Goal: Communication & Community: Share content

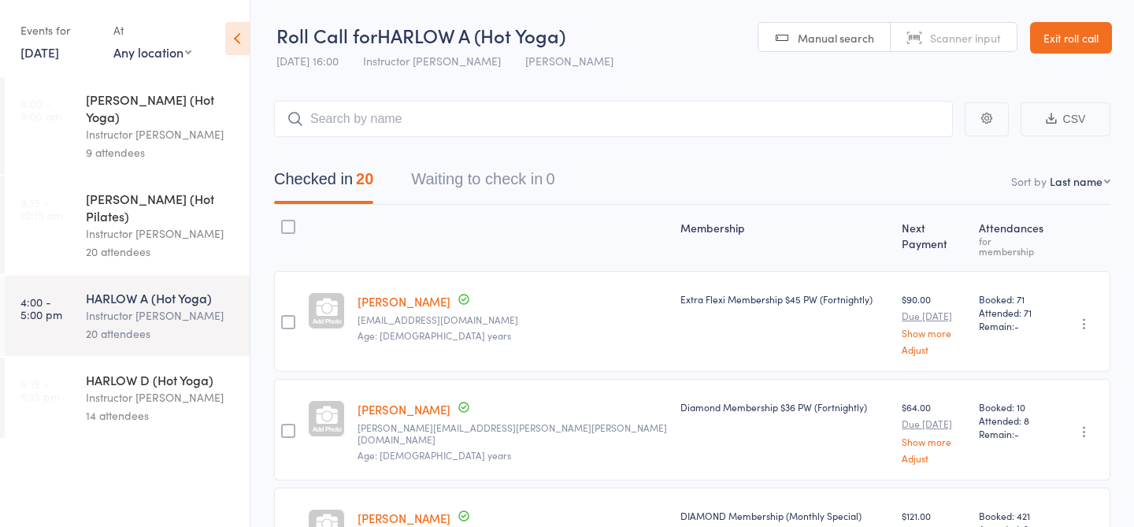
click at [119, 388] on div "Instructor [PERSON_NAME]" at bounding box center [161, 397] width 150 height 18
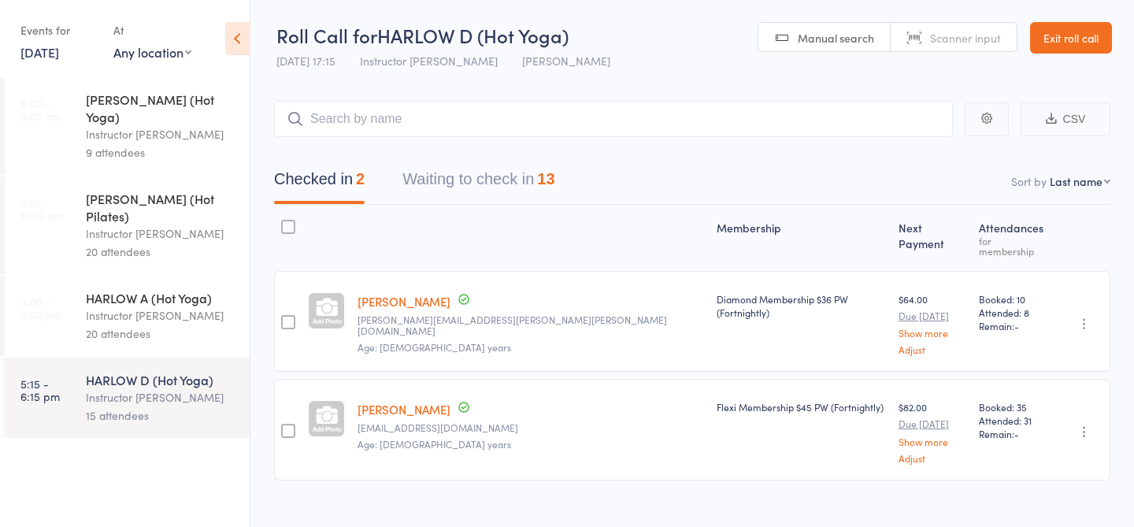
click at [486, 186] on button "Waiting to check in 13" at bounding box center [478, 183] width 152 height 42
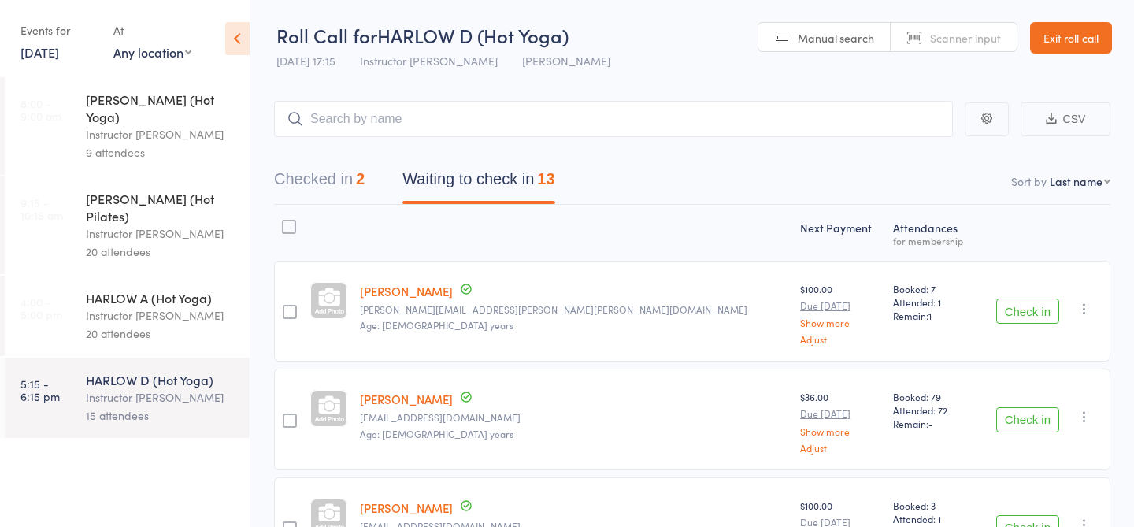
click at [434, 132] on input "search" at bounding box center [613, 119] width 679 height 36
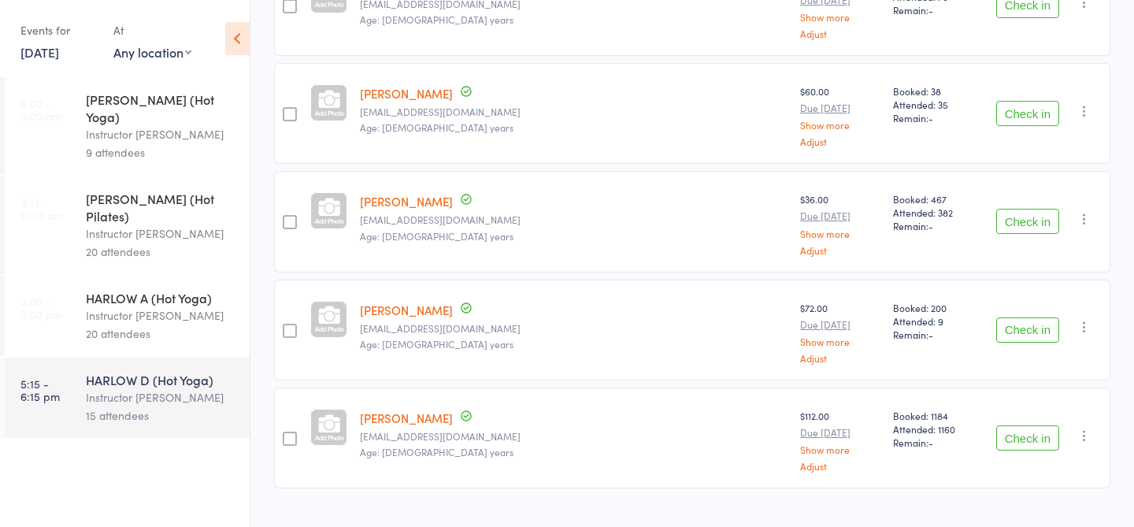
scroll to position [1185, 0]
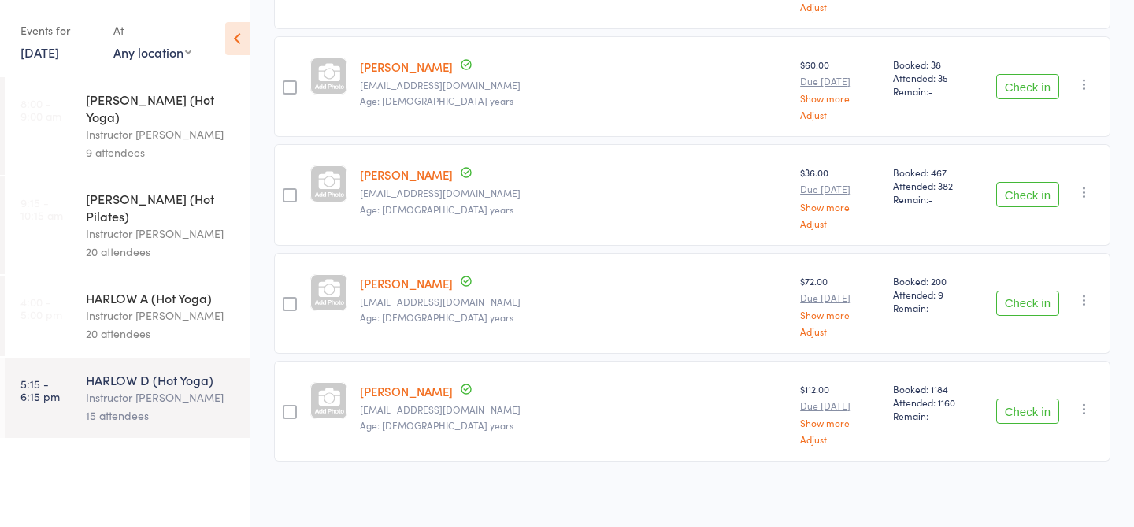
click at [1029, 80] on button "Check in" at bounding box center [1027, 86] width 63 height 25
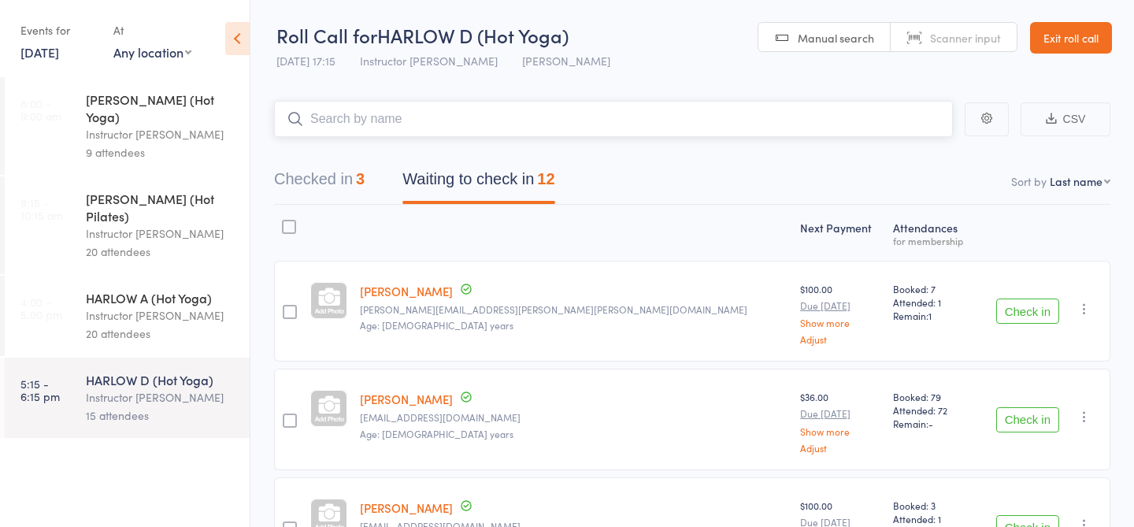
click at [447, 126] on input "search" at bounding box center [613, 119] width 679 height 36
type input "21713"
click at [434, 122] on input "21713" at bounding box center [613, 119] width 679 height 36
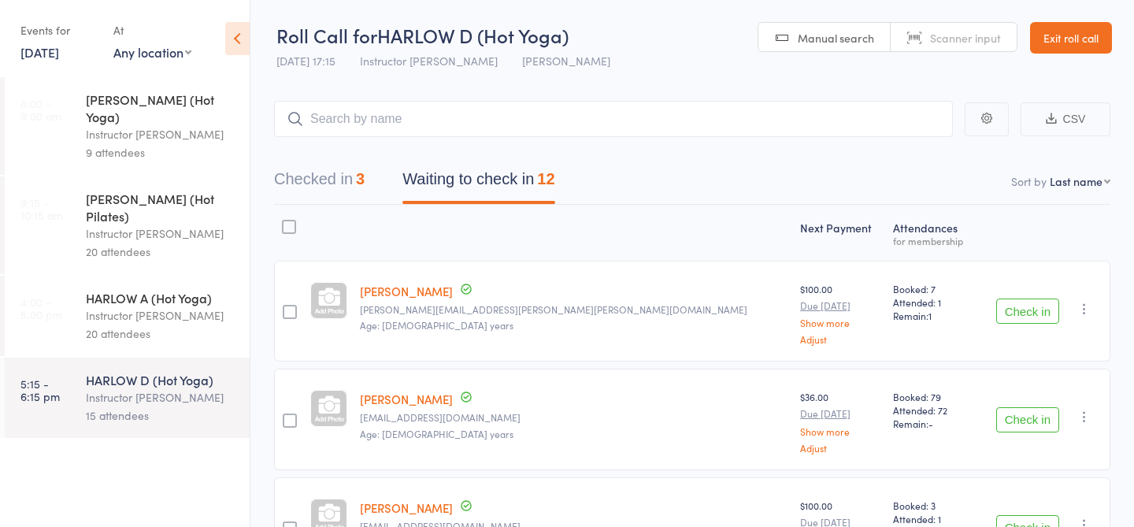
click at [136, 324] on div "20 attendees" at bounding box center [161, 333] width 150 height 18
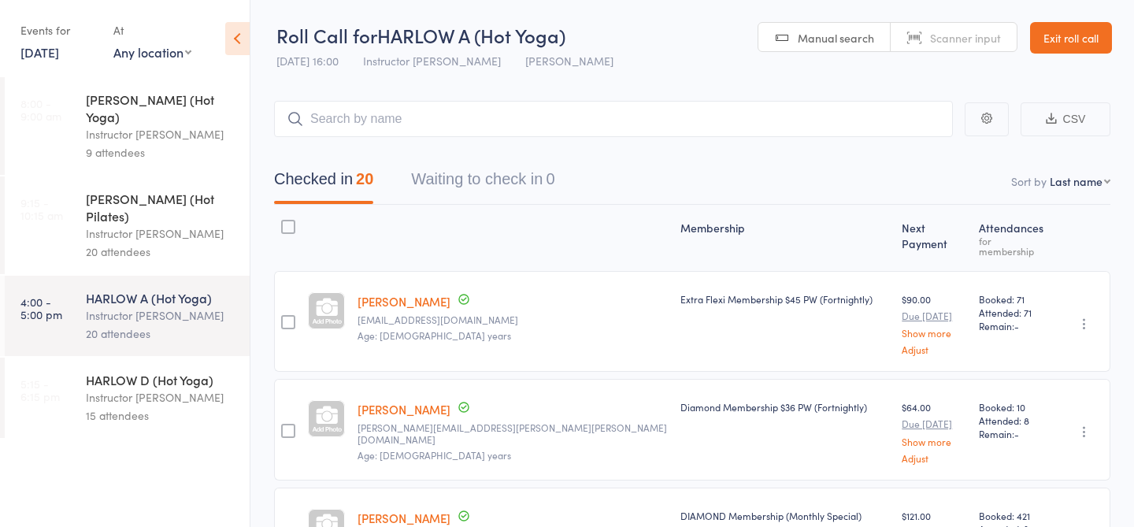
click at [128, 406] on div "15 attendees" at bounding box center [161, 415] width 150 height 18
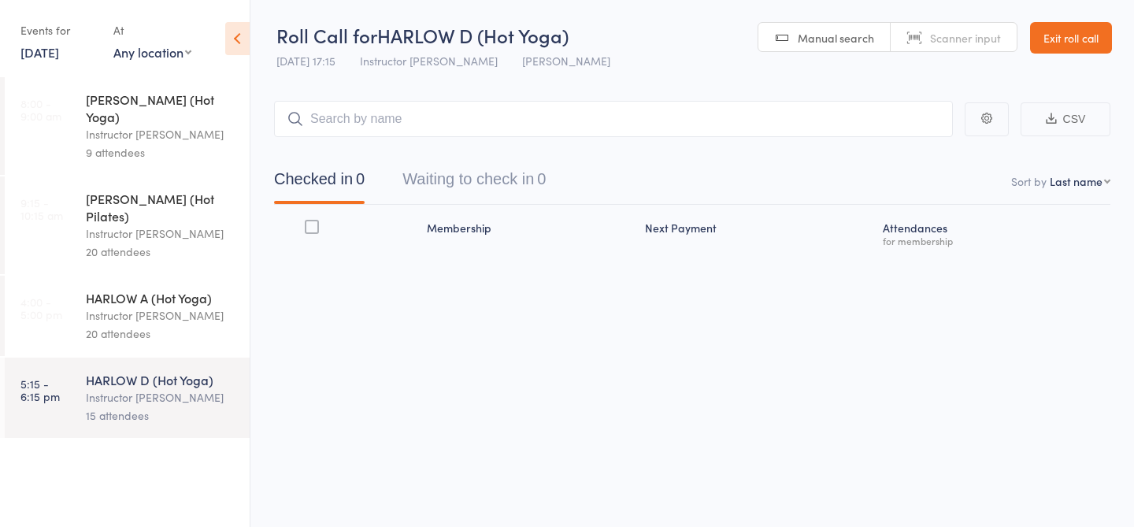
click at [403, 120] on input "search" at bounding box center [613, 119] width 679 height 36
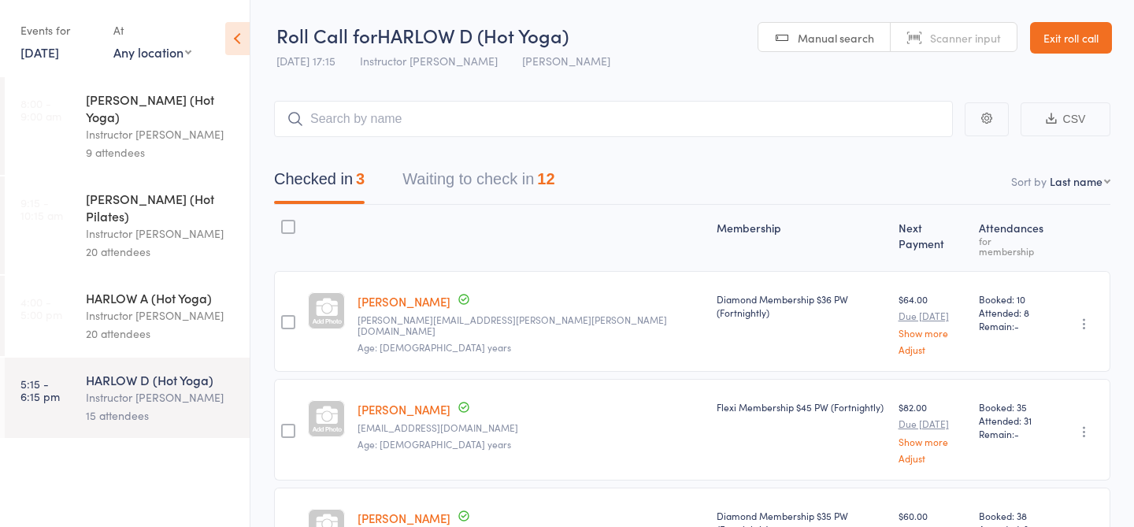
click at [451, 177] on button "Waiting to check in 12" at bounding box center [478, 183] width 152 height 42
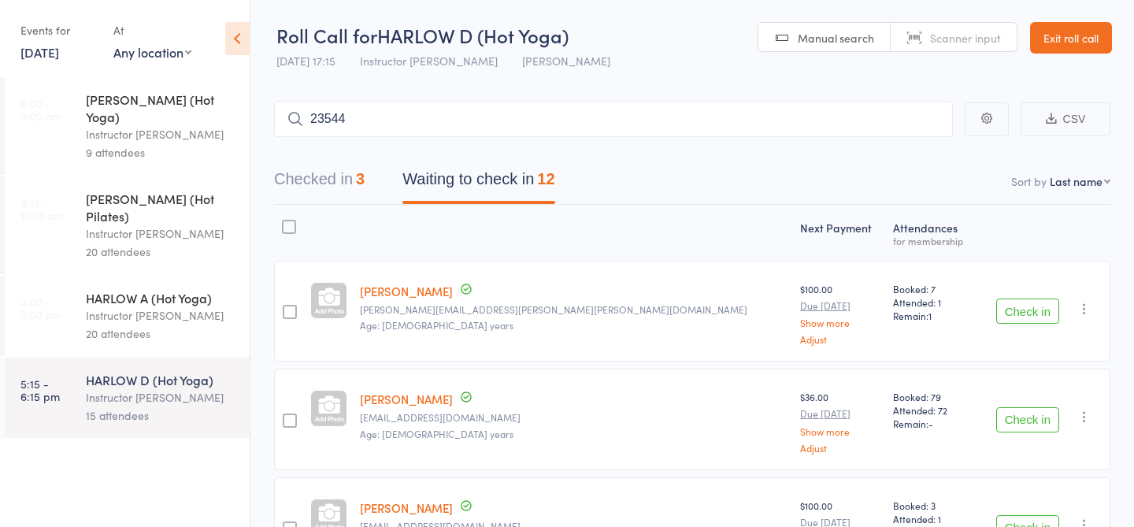
type input "23544"
click at [900, 153] on link "Check in" at bounding box center [909, 152] width 56 height 24
click at [389, 109] on input "search" at bounding box center [613, 119] width 679 height 36
type input "23909"
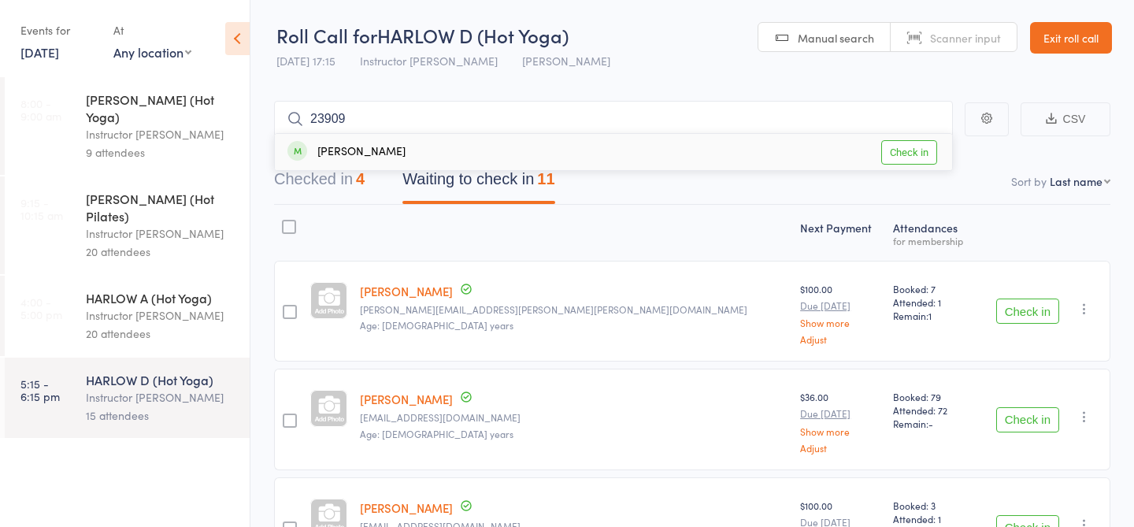
click at [890, 155] on link "Check in" at bounding box center [909, 152] width 56 height 24
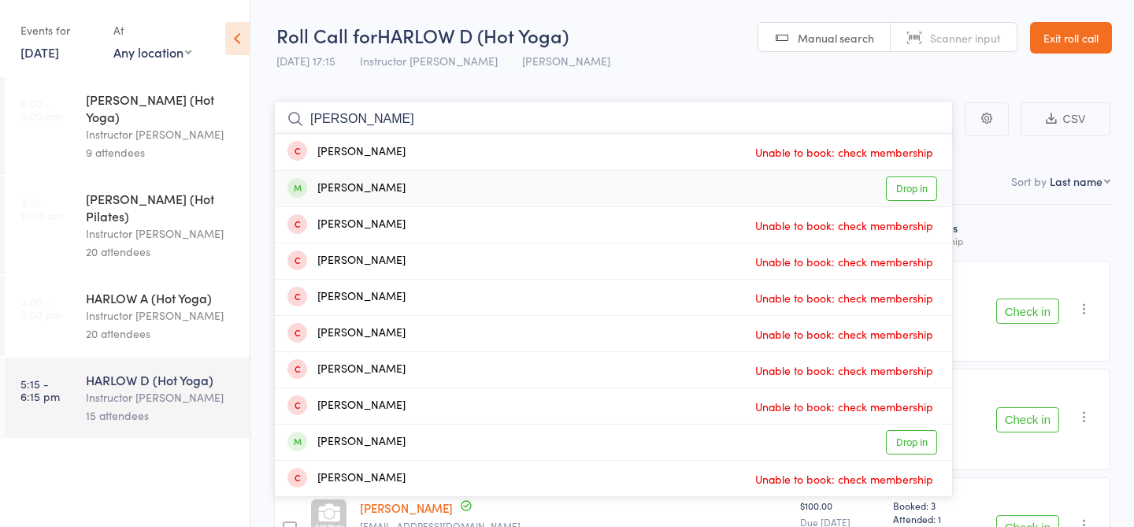
type input "[PERSON_NAME]"
click at [913, 189] on link "Drop in" at bounding box center [911, 188] width 51 height 24
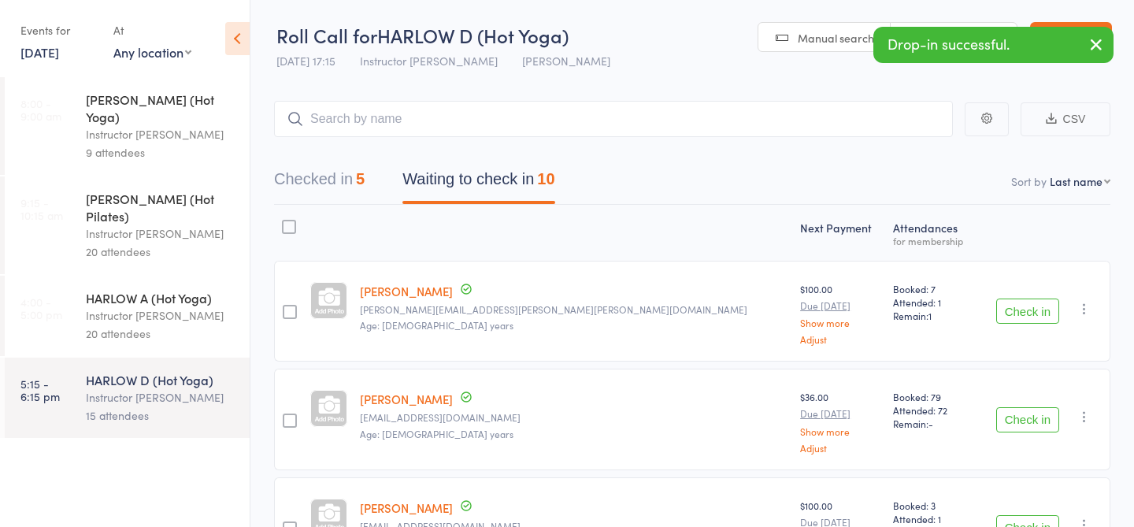
click at [154, 306] on div "Instructor [PERSON_NAME]" at bounding box center [161, 315] width 150 height 18
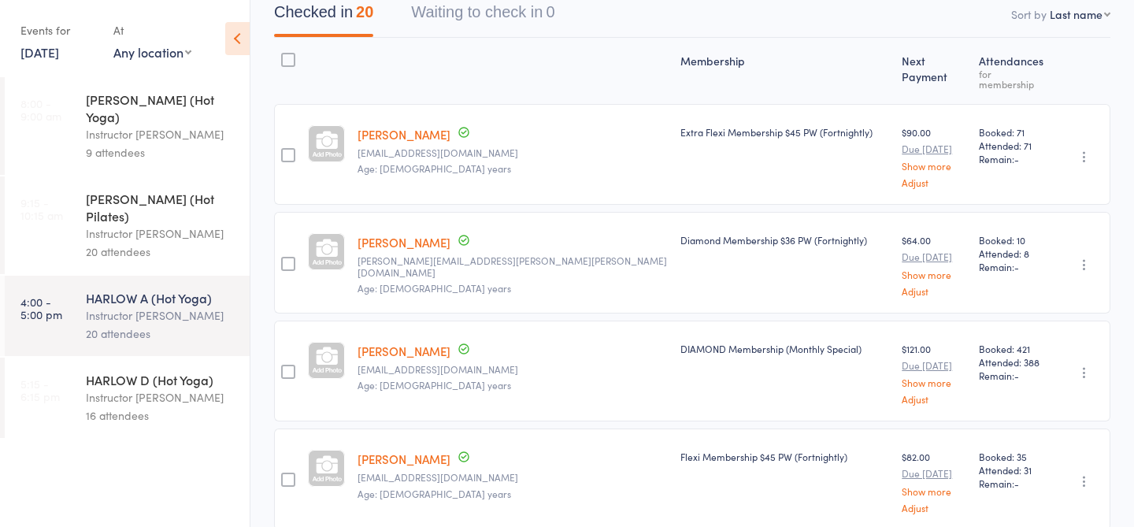
scroll to position [166, 0]
click at [122, 406] on div "16 attendees" at bounding box center [161, 415] width 150 height 18
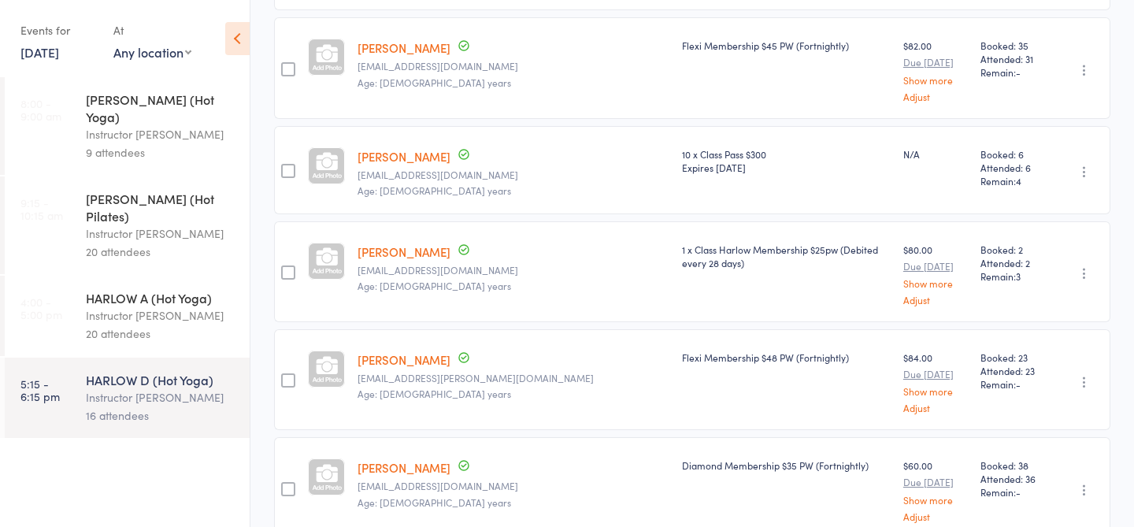
scroll to position [360, 0]
click at [1091, 168] on icon "button" at bounding box center [1085, 173] width 16 height 16
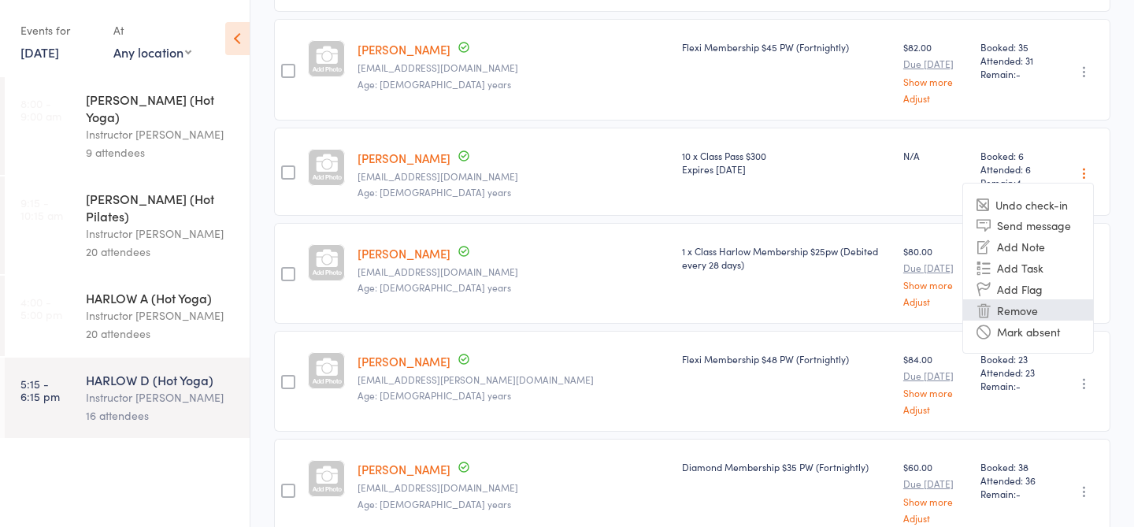
click at [1017, 300] on li "Remove" at bounding box center [1028, 309] width 130 height 21
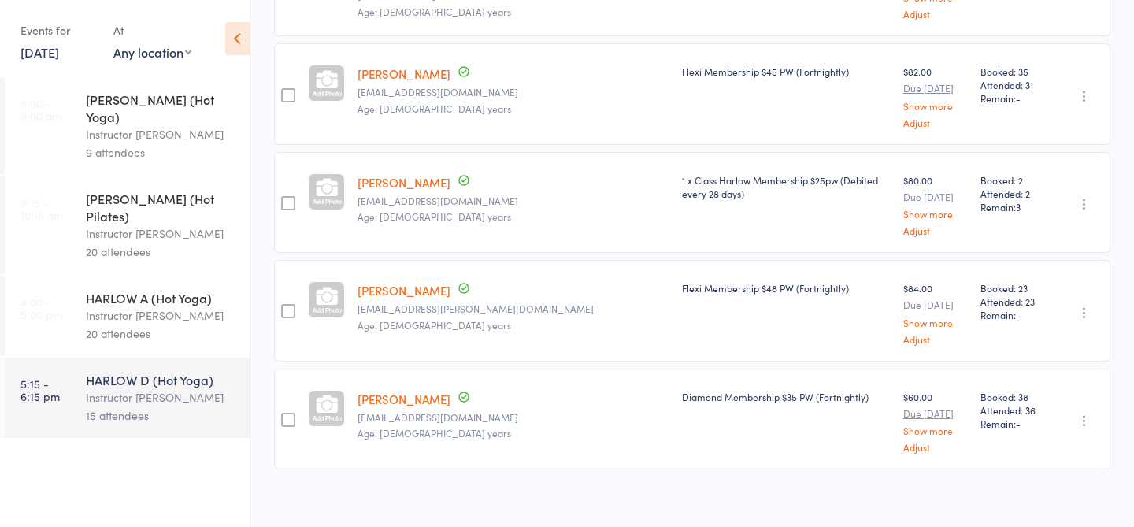
scroll to position [0, 0]
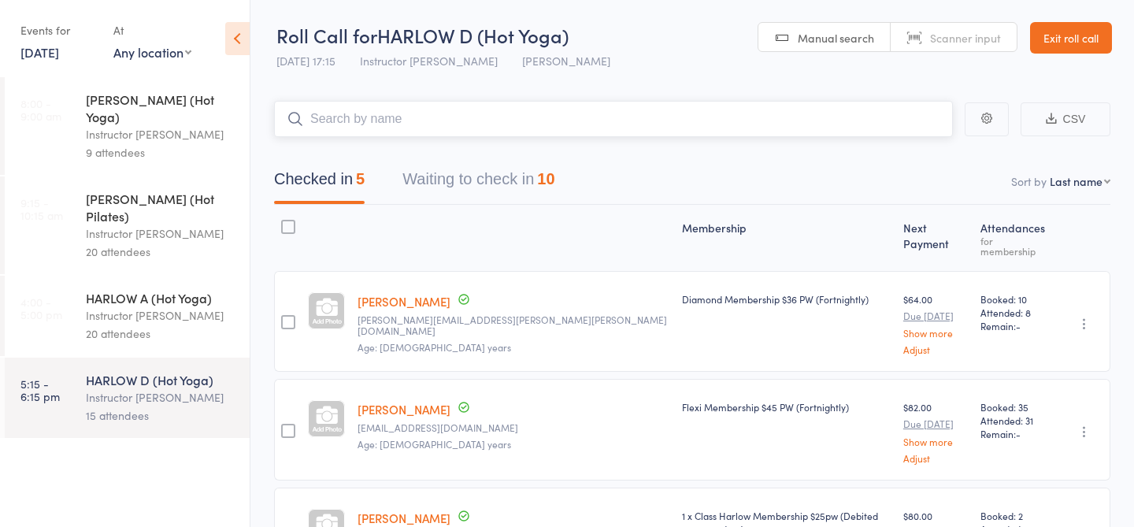
click at [379, 132] on input "search" at bounding box center [613, 119] width 679 height 36
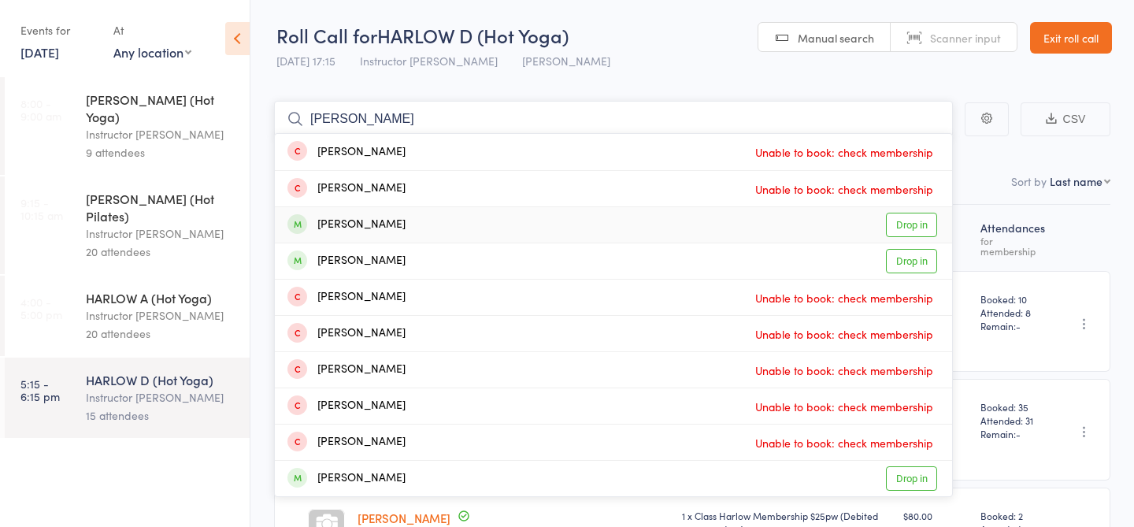
type input "[PERSON_NAME]"
click at [903, 230] on link "Drop in" at bounding box center [911, 225] width 51 height 24
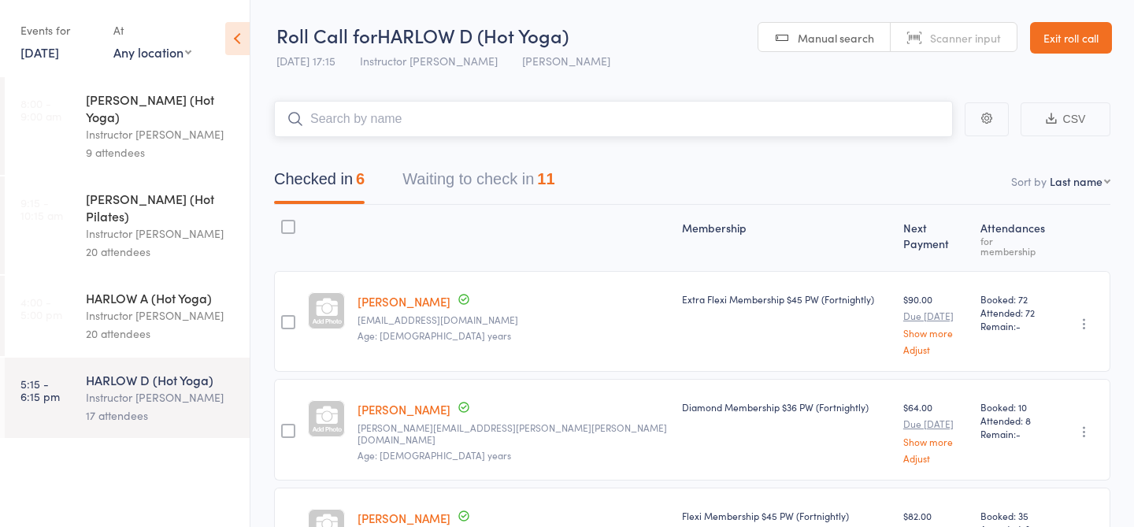
click at [460, 173] on button "Waiting to check in 11" at bounding box center [478, 183] width 152 height 42
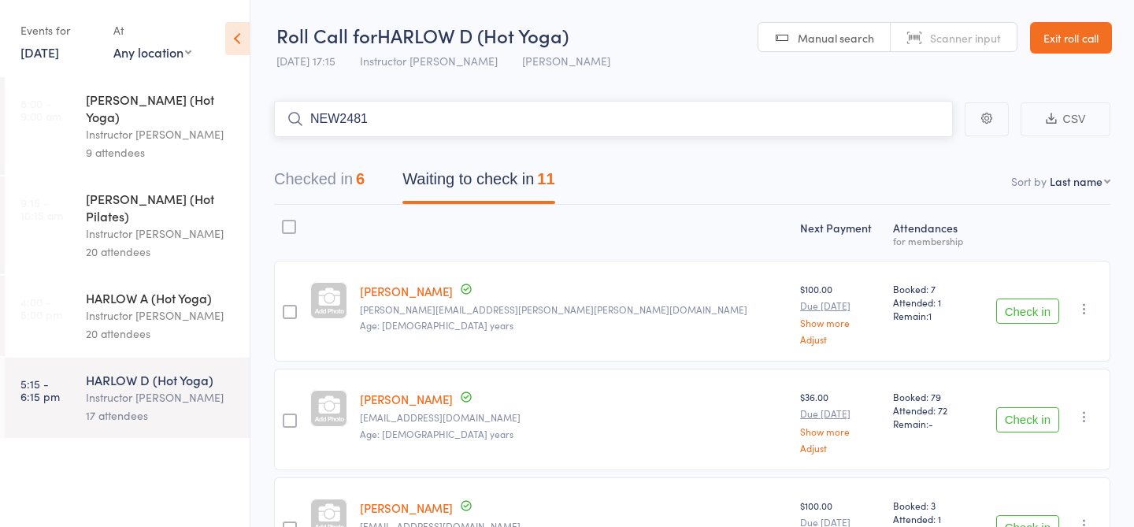
type input "NEW2481"
click at [925, 151] on link "Check in" at bounding box center [909, 152] width 56 height 24
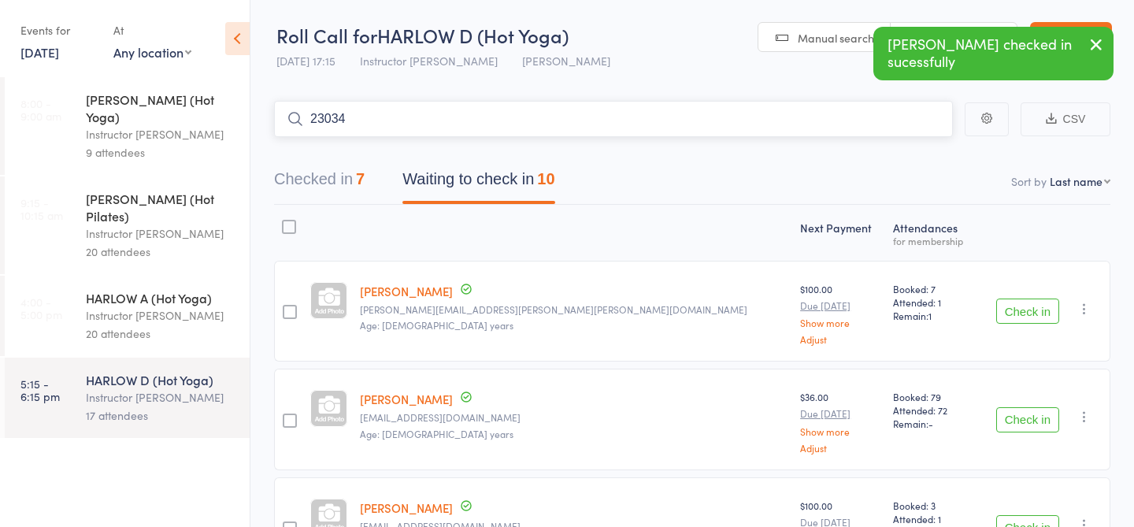
type input "23034"
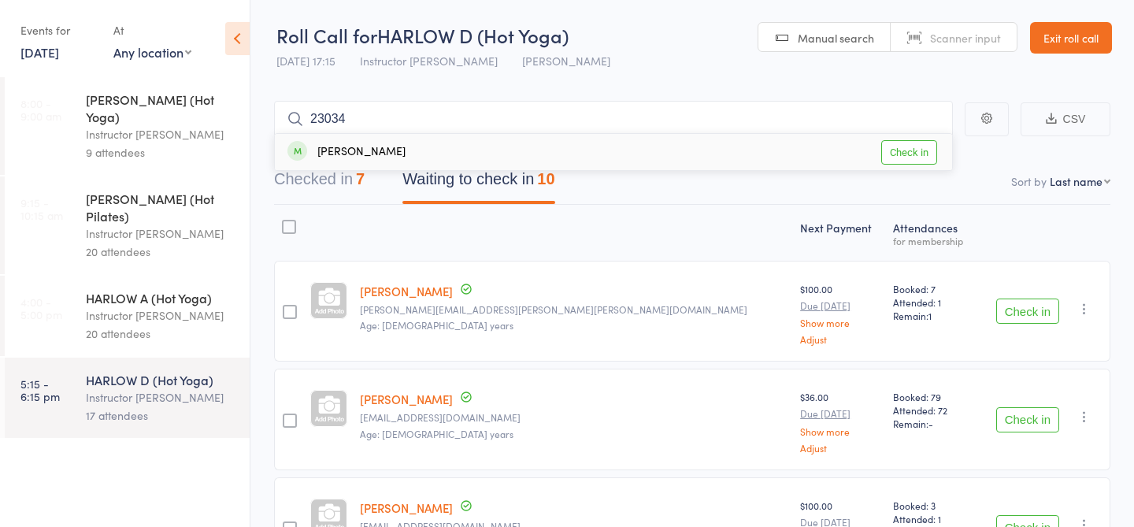
click at [921, 151] on link "Check in" at bounding box center [909, 152] width 56 height 24
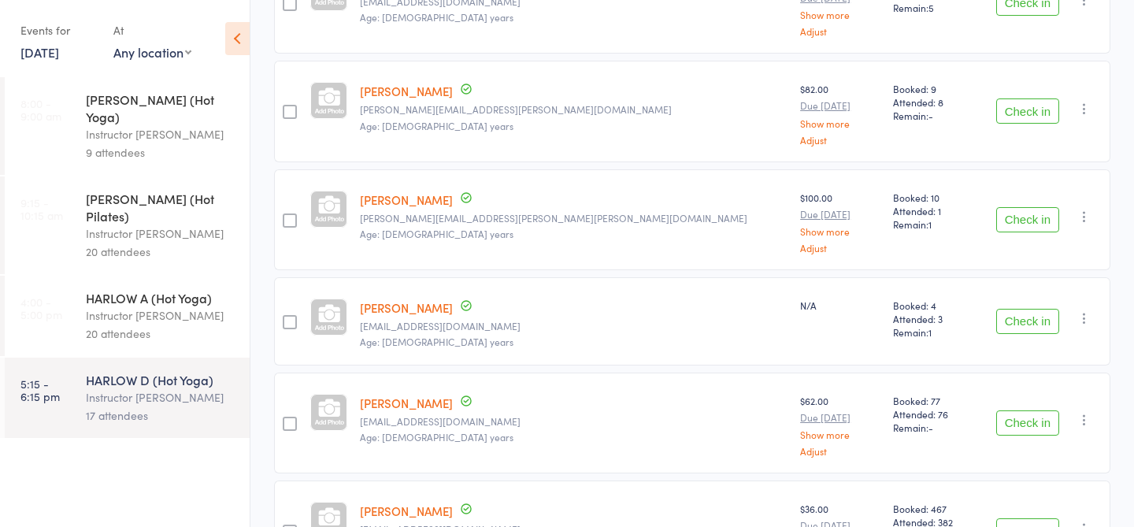
scroll to position [754, 0]
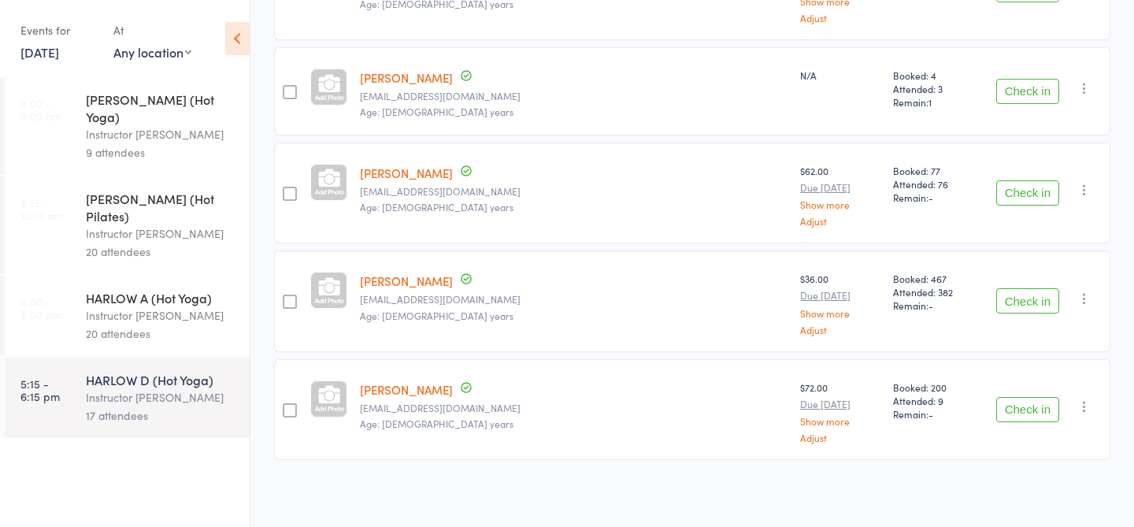
click at [1013, 401] on button "Check in" at bounding box center [1027, 409] width 63 height 25
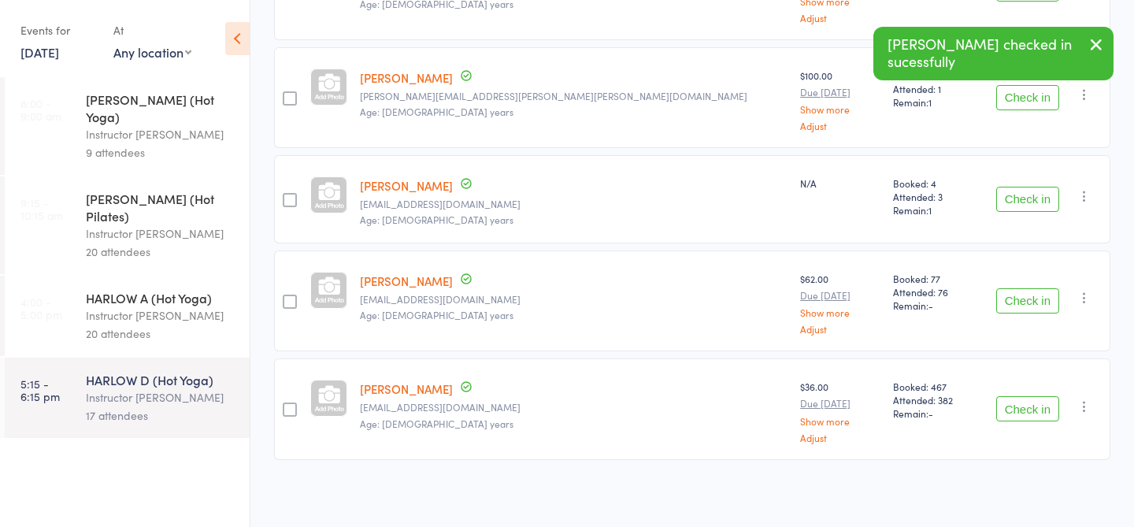
scroll to position [0, 0]
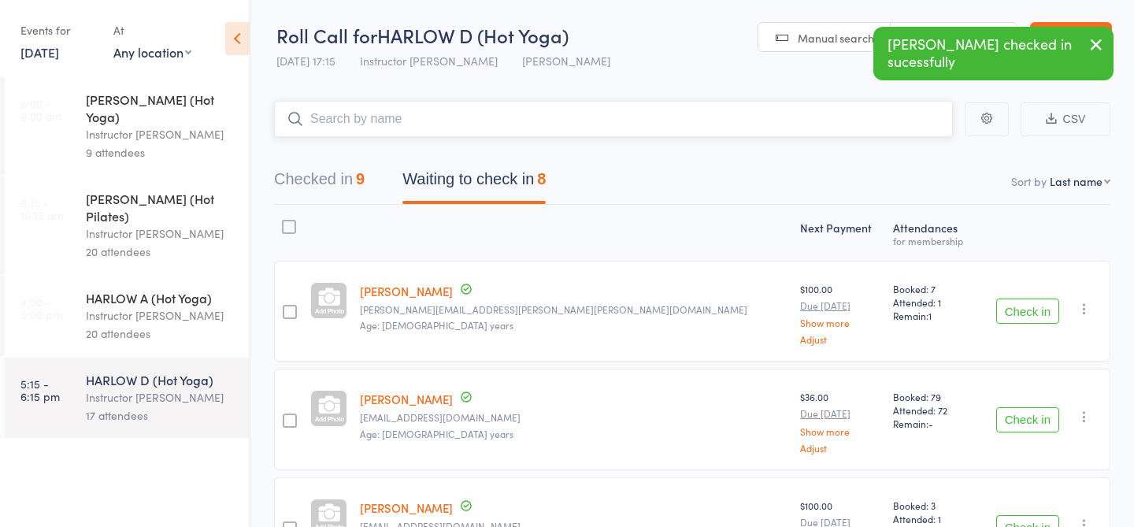
click at [495, 128] on input "search" at bounding box center [613, 119] width 679 height 36
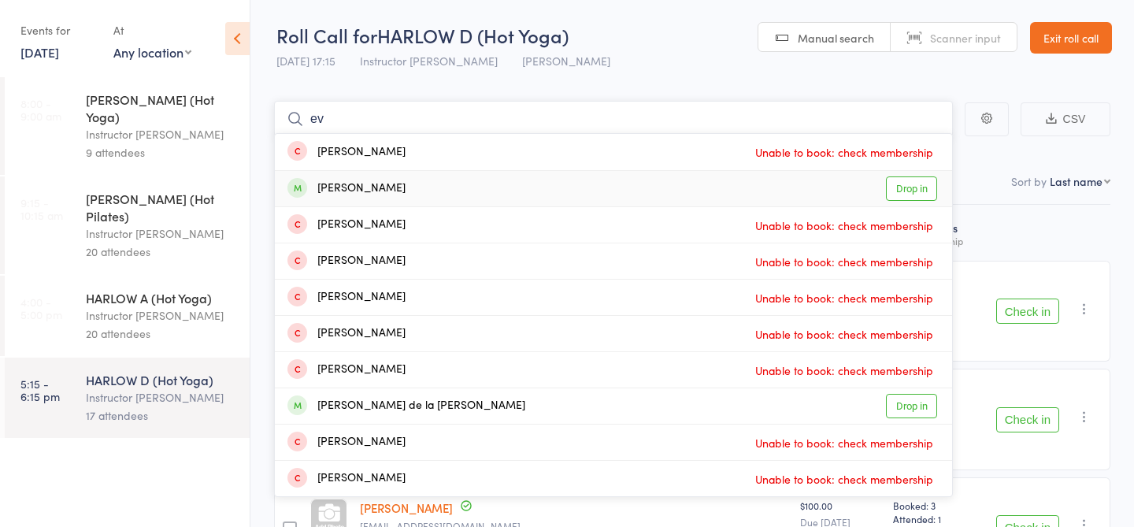
type input "e"
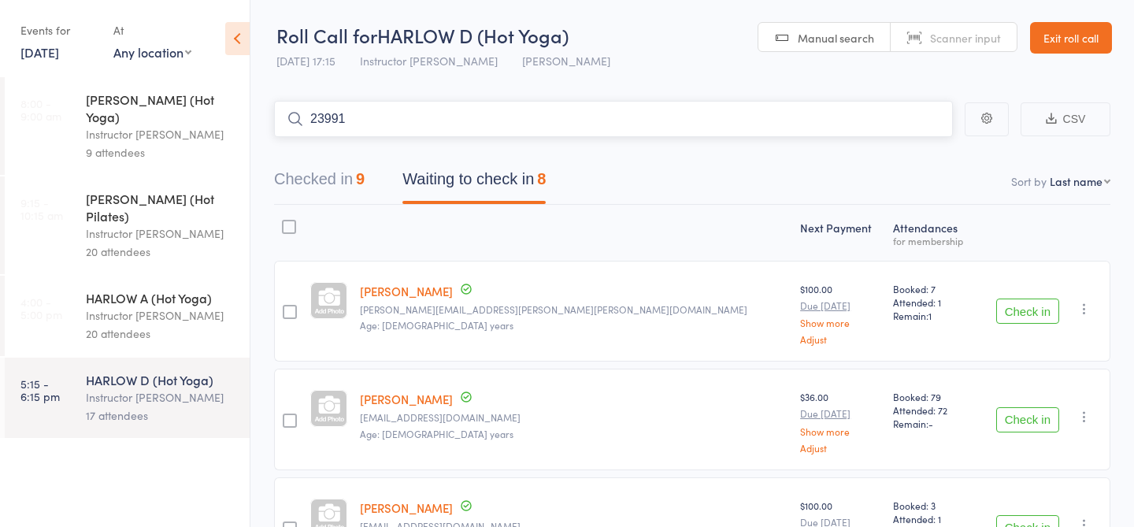
type input "23991"
click at [892, 155] on link "Check in" at bounding box center [909, 152] width 56 height 24
type input "23760"
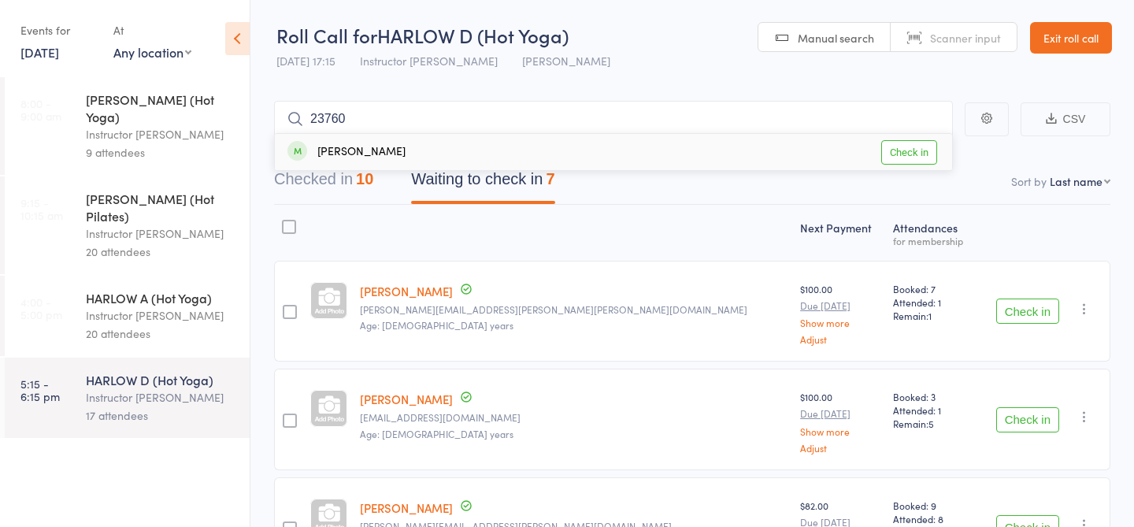
click at [896, 153] on link "Check in" at bounding box center [909, 152] width 56 height 24
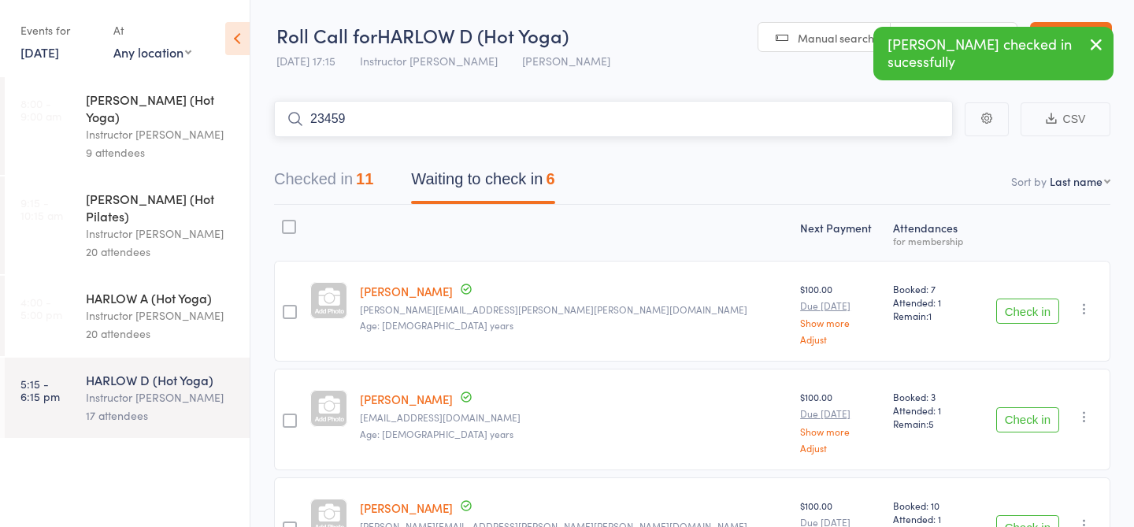
type input "23459"
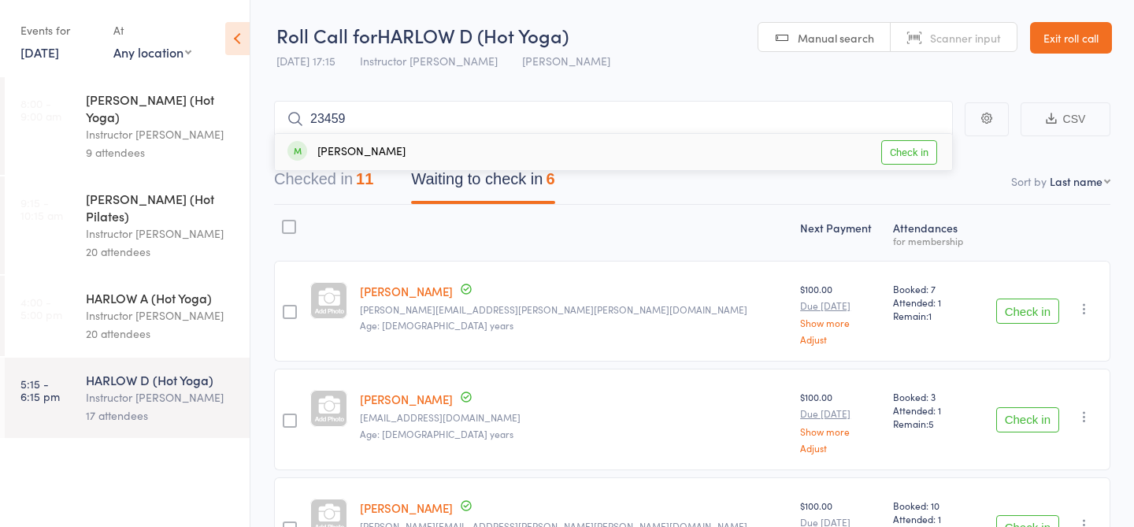
click at [899, 155] on link "Check in" at bounding box center [909, 152] width 56 height 24
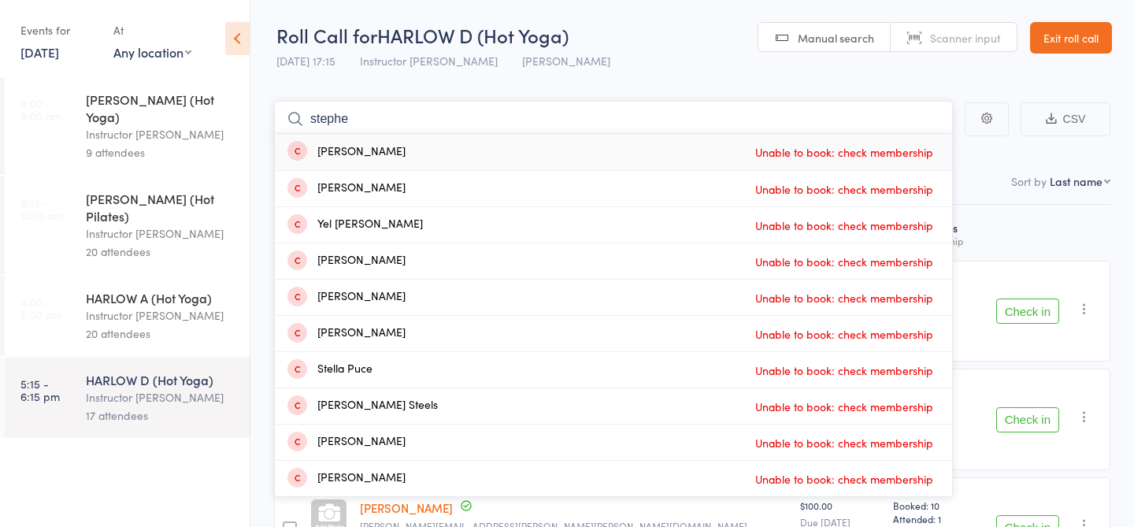
type input "[PERSON_NAME]"
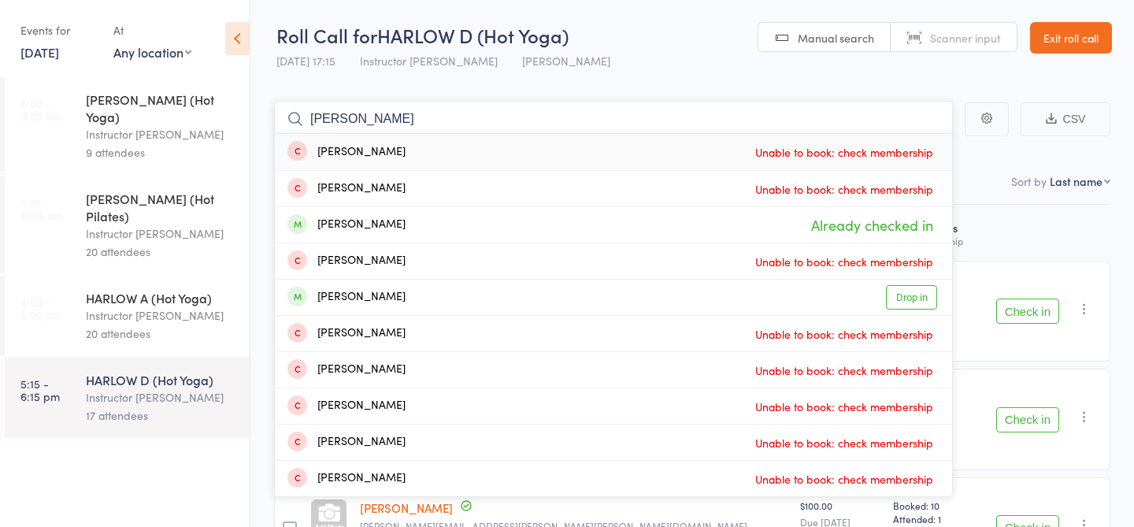
click at [323, 120] on input "[PERSON_NAME]" at bounding box center [613, 119] width 679 height 36
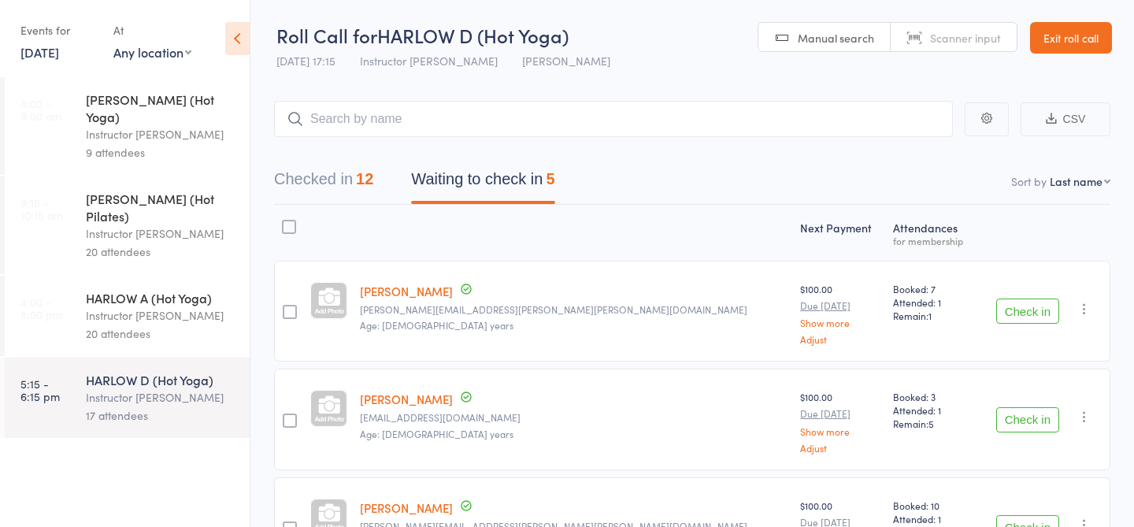
click at [389, 289] on link "[PERSON_NAME]" at bounding box center [406, 291] width 93 height 17
click at [427, 110] on input "search" at bounding box center [613, 119] width 679 height 36
type input "23903"
click at [913, 155] on link "Check in" at bounding box center [909, 152] width 56 height 24
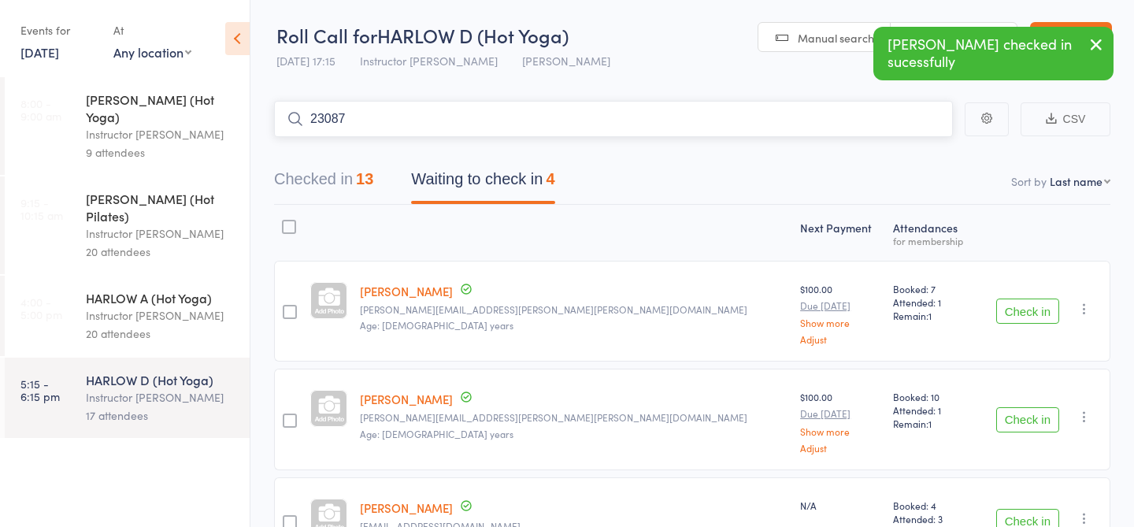
type input "23087"
click at [895, 146] on link "Check in" at bounding box center [909, 152] width 56 height 24
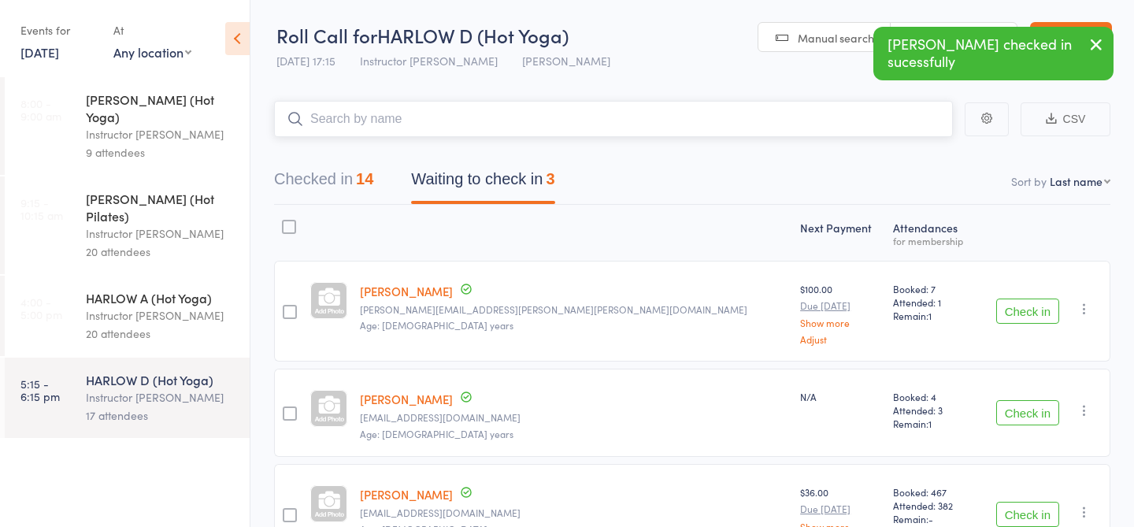
scroll to position [107, 0]
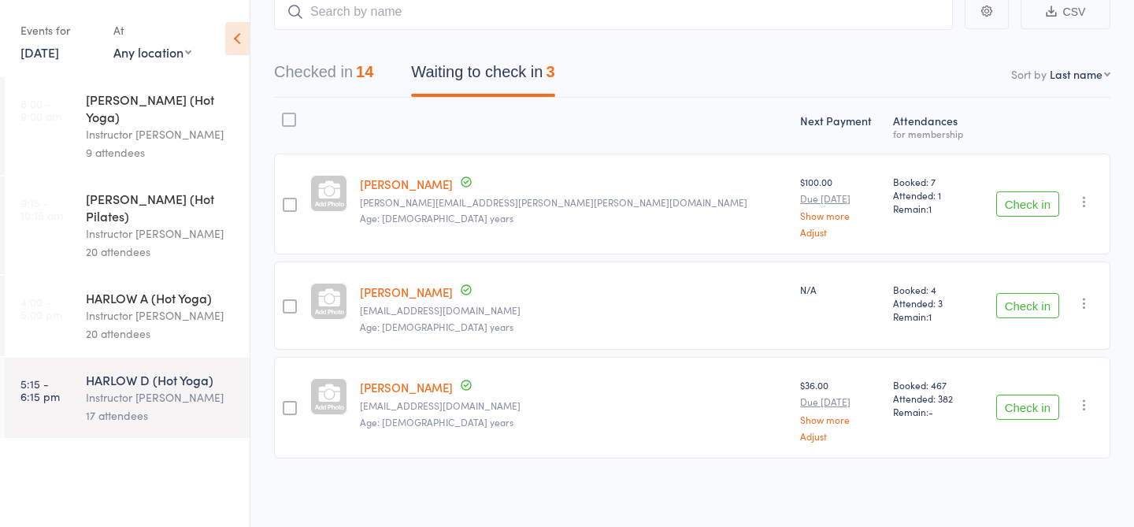
click at [1012, 202] on button "Check in" at bounding box center [1027, 203] width 63 height 25
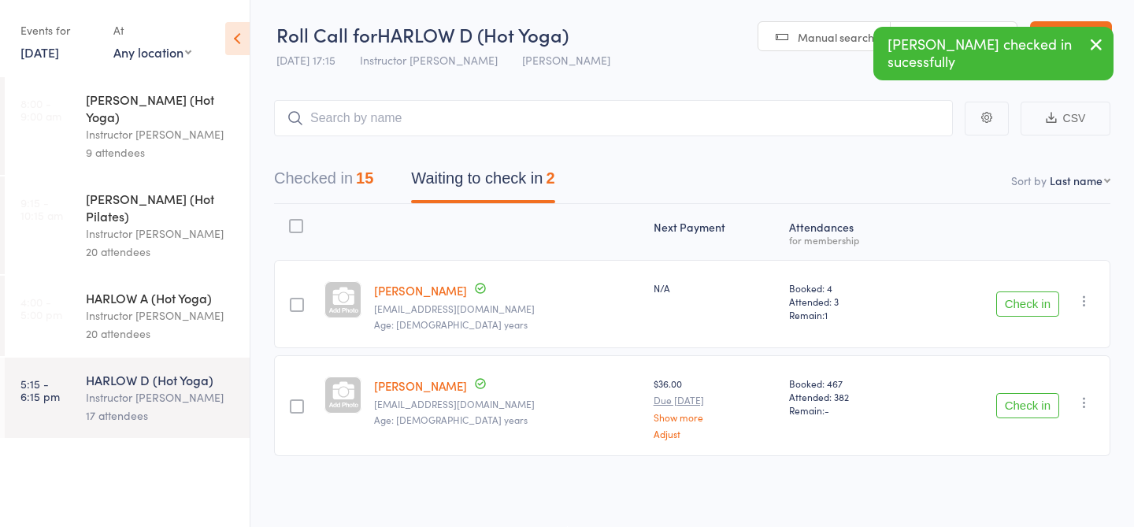
click at [110, 306] on div "Instructor [PERSON_NAME]" at bounding box center [161, 315] width 150 height 18
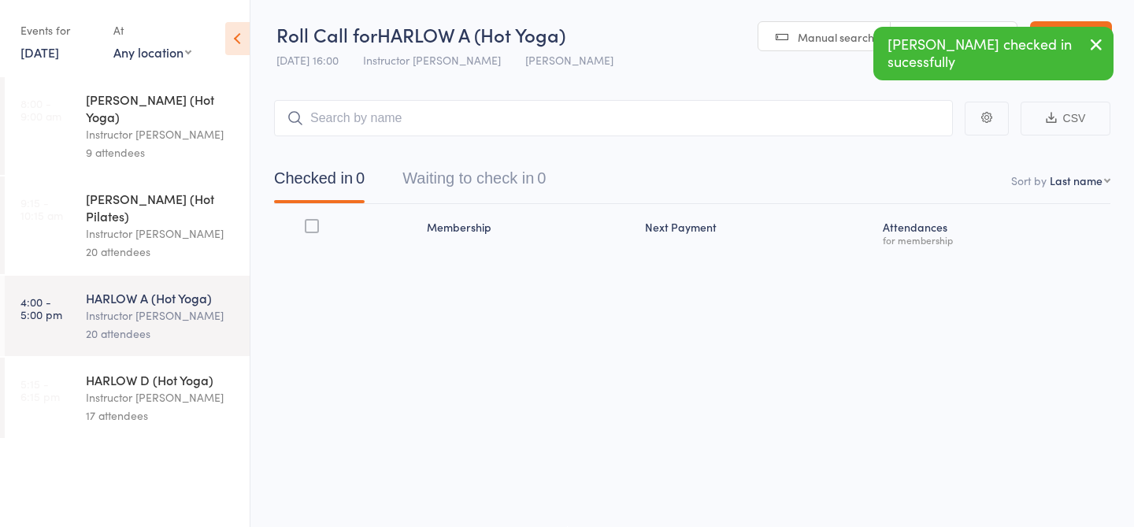
click at [109, 371] on div "HARLOW D (Hot Yoga)" at bounding box center [161, 379] width 150 height 17
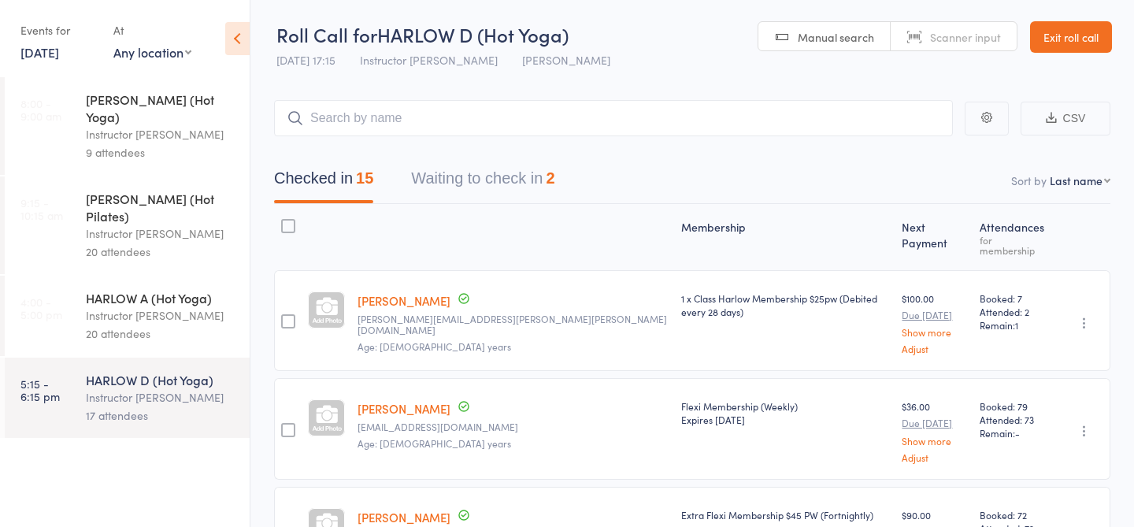
click at [59, 50] on link "[DATE]" at bounding box center [39, 51] width 39 height 17
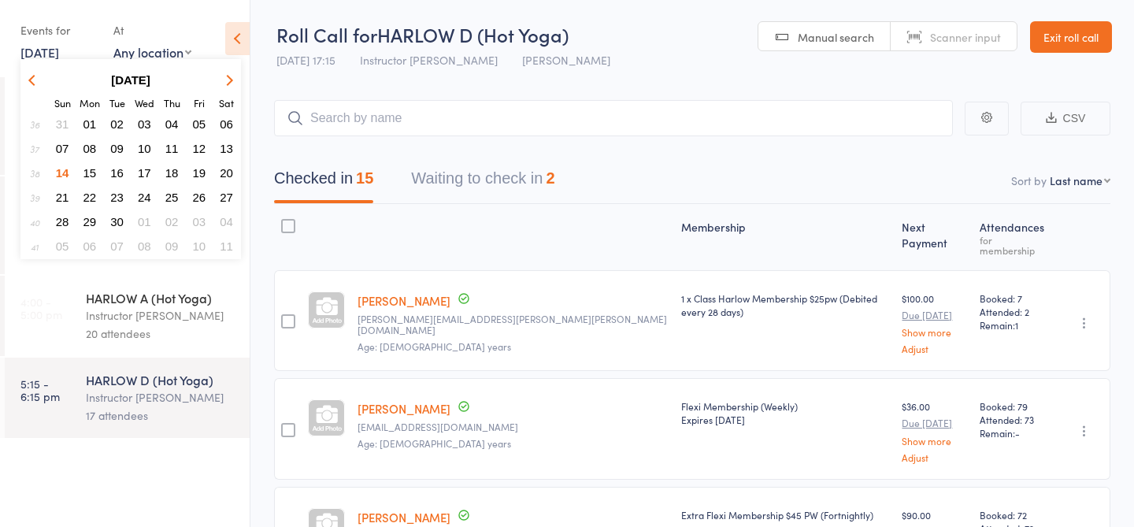
click at [199, 146] on span "12" at bounding box center [199, 148] width 13 height 13
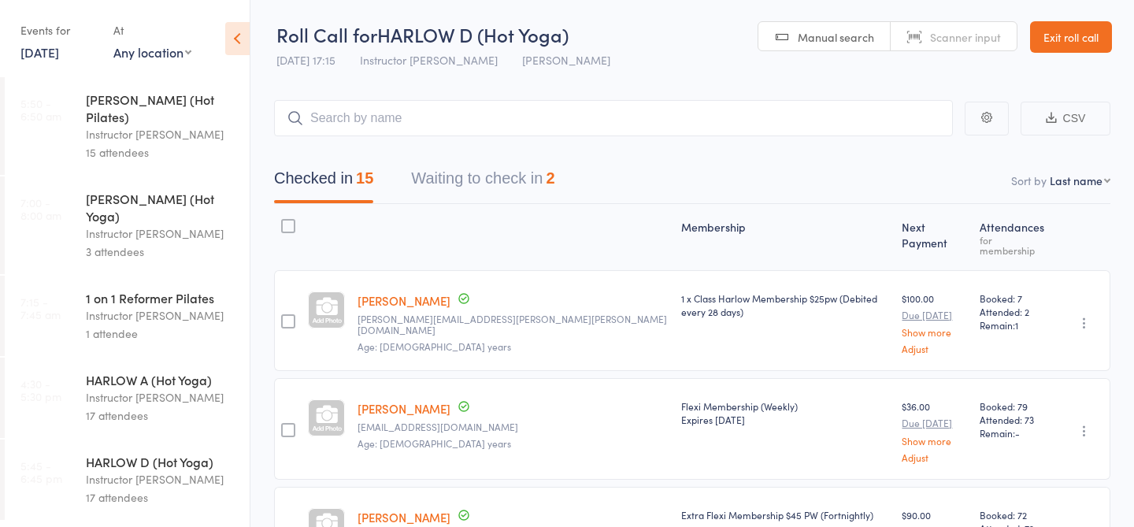
click at [487, 195] on button "Waiting to check in 2" at bounding box center [482, 182] width 143 height 42
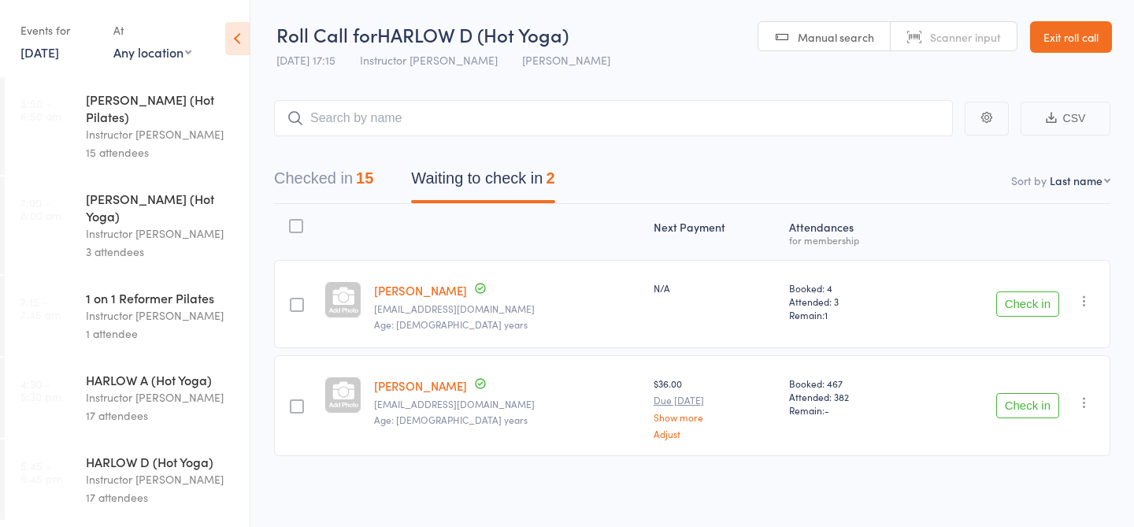
click at [112, 406] on div "17 attendees" at bounding box center [161, 415] width 150 height 18
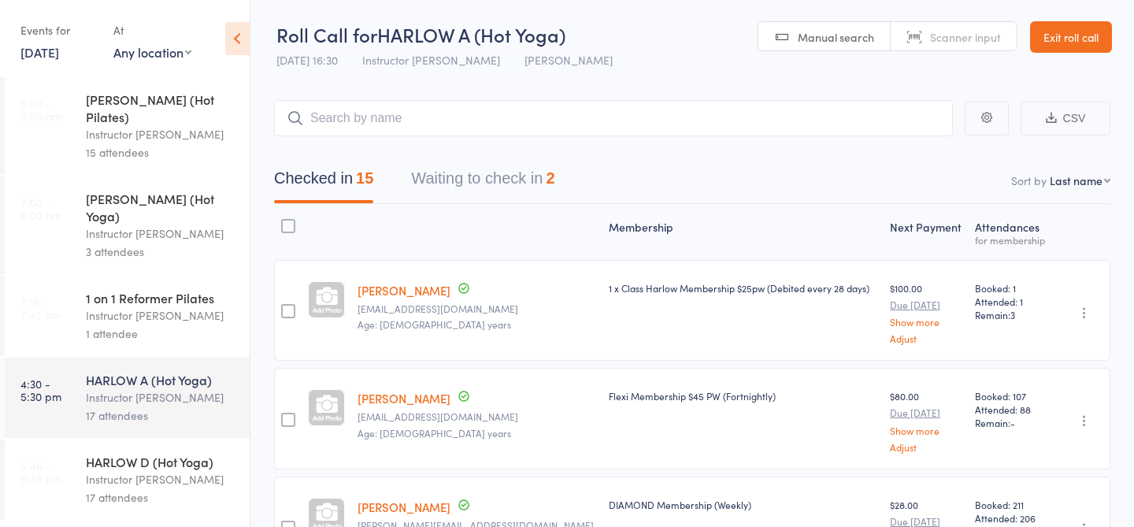
click at [53, 57] on link "[DATE]" at bounding box center [39, 51] width 39 height 17
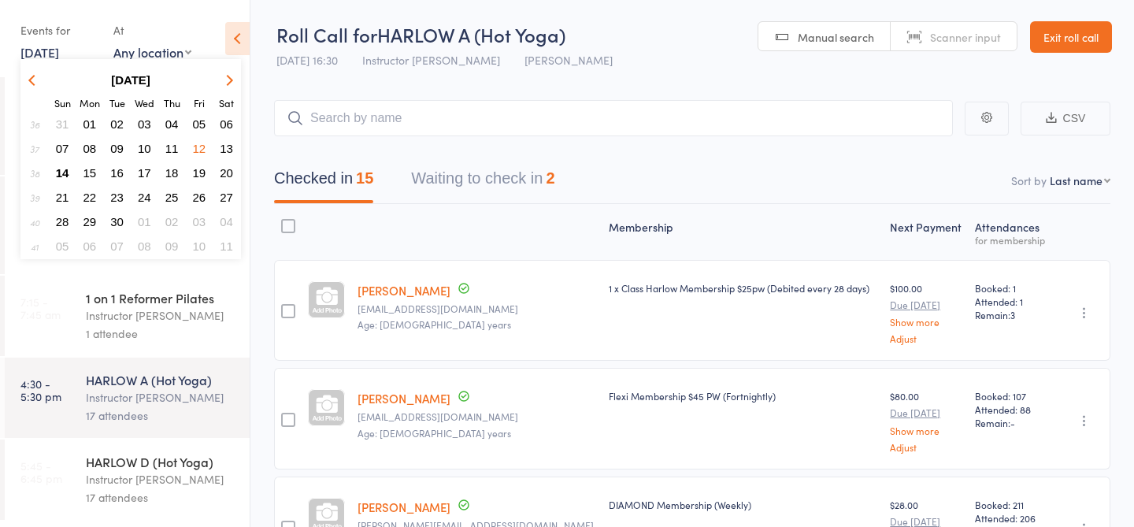
click at [61, 171] on span "14" at bounding box center [62, 172] width 13 height 13
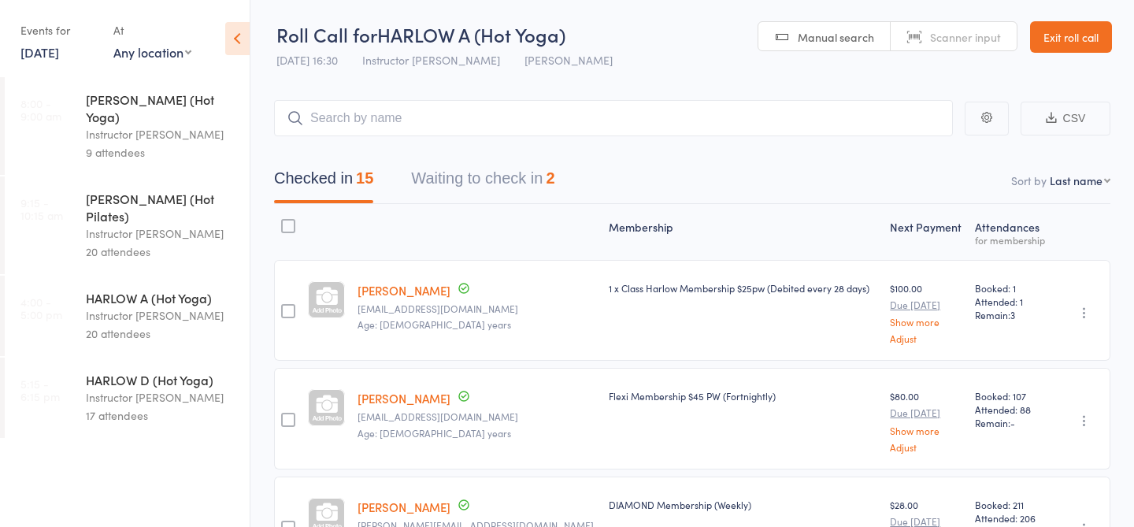
click at [153, 371] on div "HARLOW D (Hot Yoga)" at bounding box center [161, 379] width 150 height 17
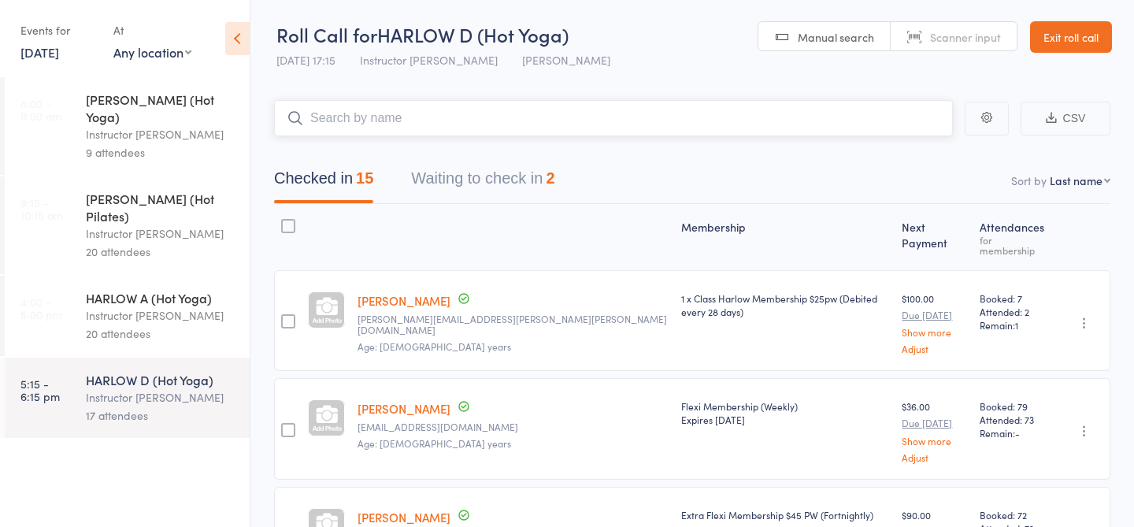
click at [491, 176] on button "Waiting to check in 2" at bounding box center [482, 182] width 143 height 42
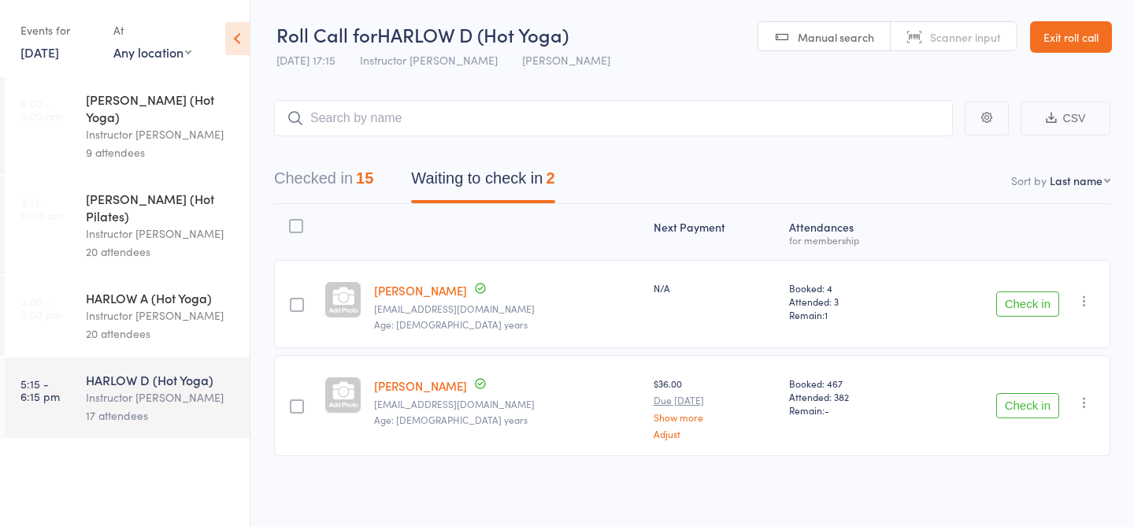
click at [101, 324] on div "20 attendees" at bounding box center [161, 333] width 150 height 18
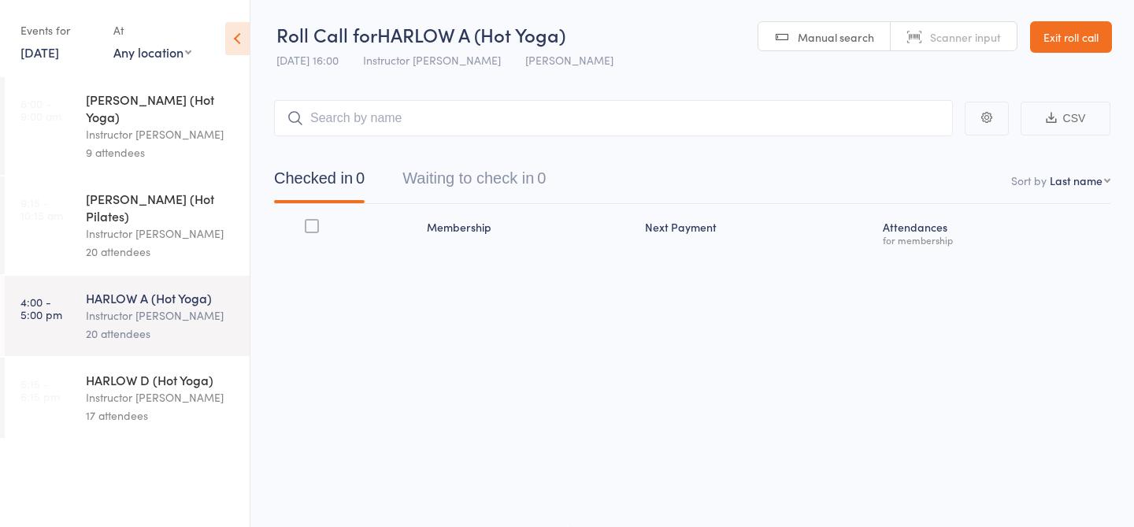
click at [106, 371] on div "HARLOW D (Hot Yoga)" at bounding box center [161, 379] width 150 height 17
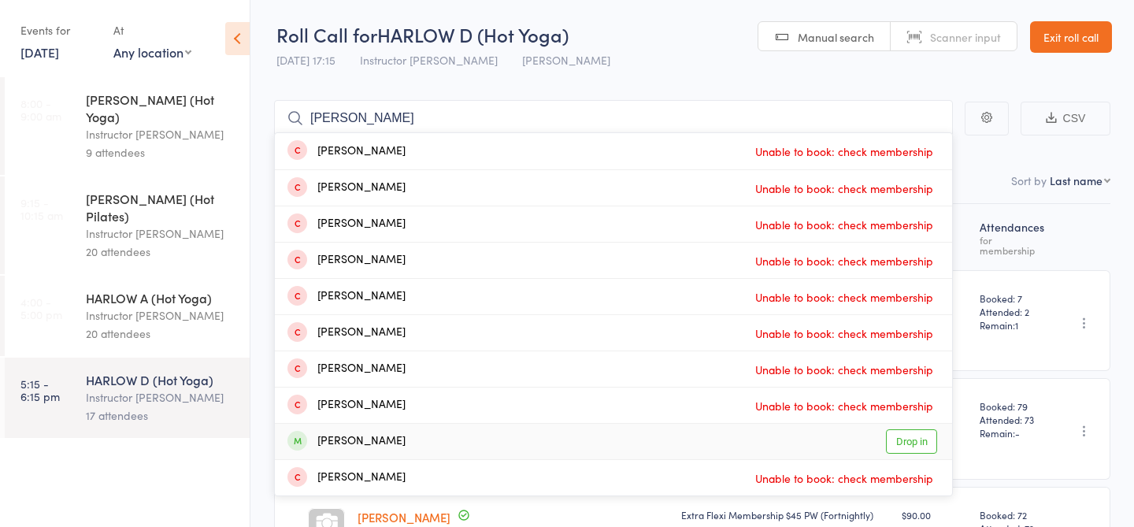
type input "[PERSON_NAME]"
click at [892, 439] on link "Drop in" at bounding box center [911, 441] width 51 height 24
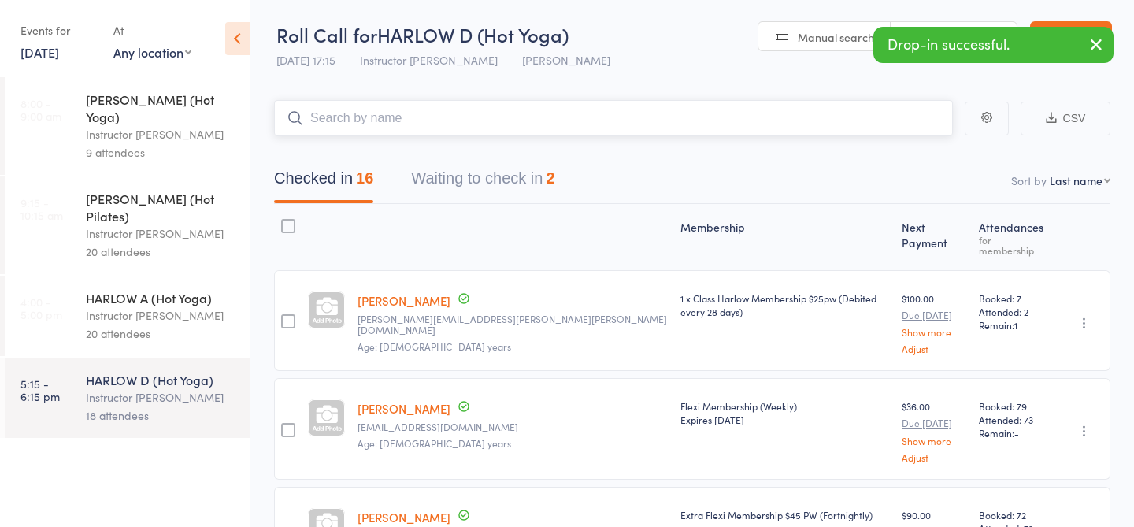
click at [467, 187] on button "Waiting to check in 2" at bounding box center [482, 182] width 143 height 42
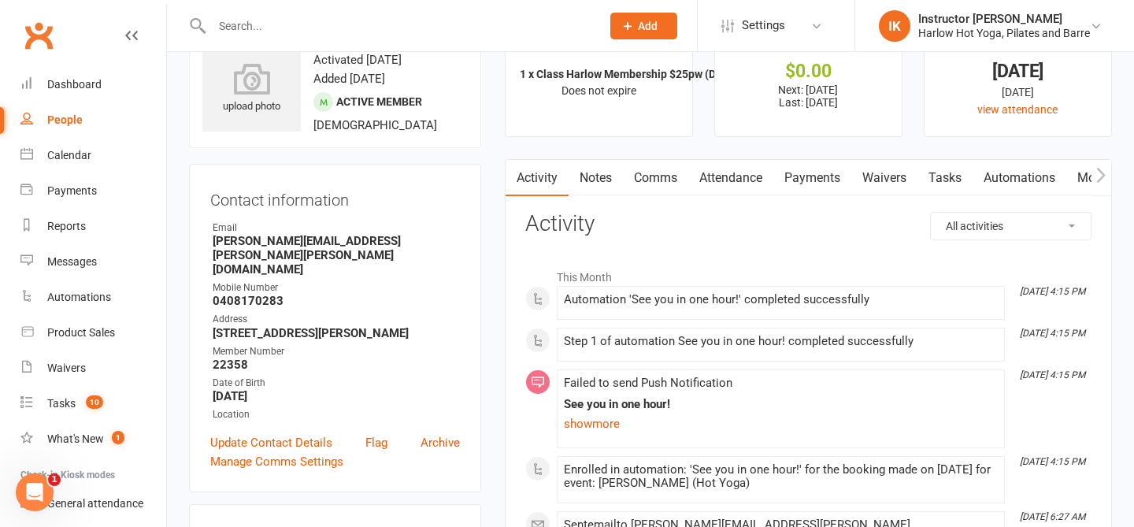
scroll to position [133, 0]
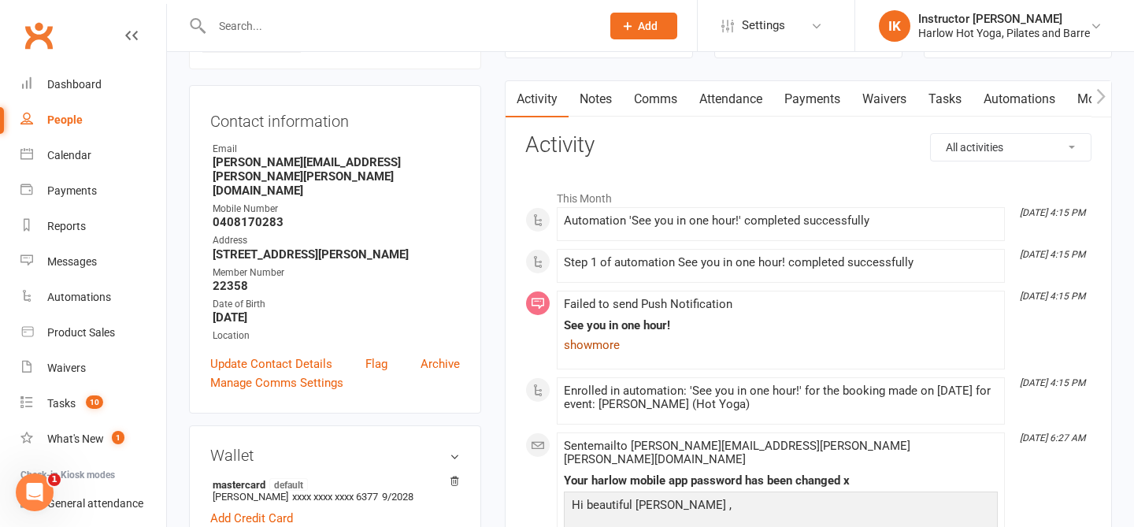
click at [576, 350] on link "show more" at bounding box center [781, 345] width 434 height 22
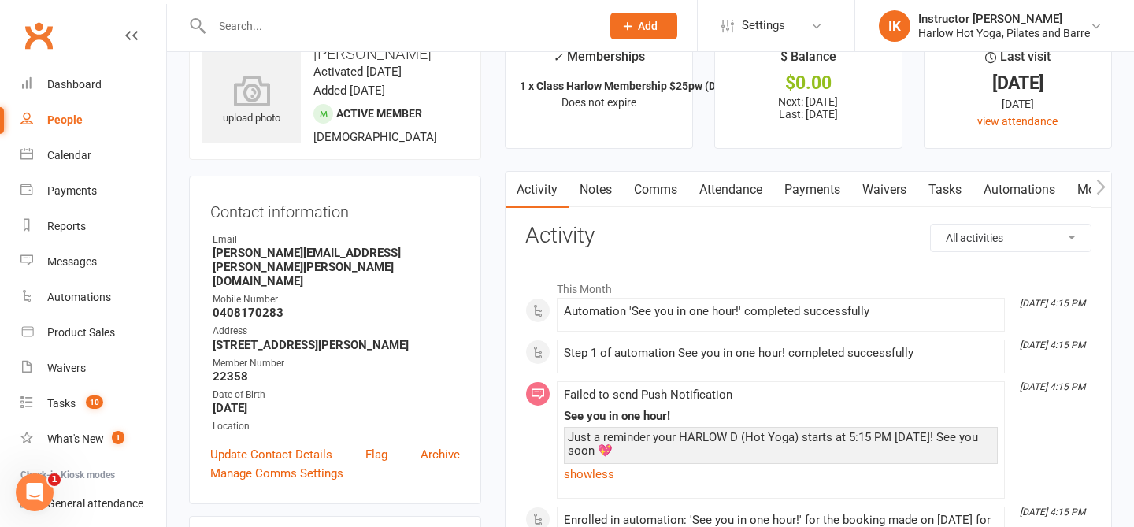
scroll to position [32, 0]
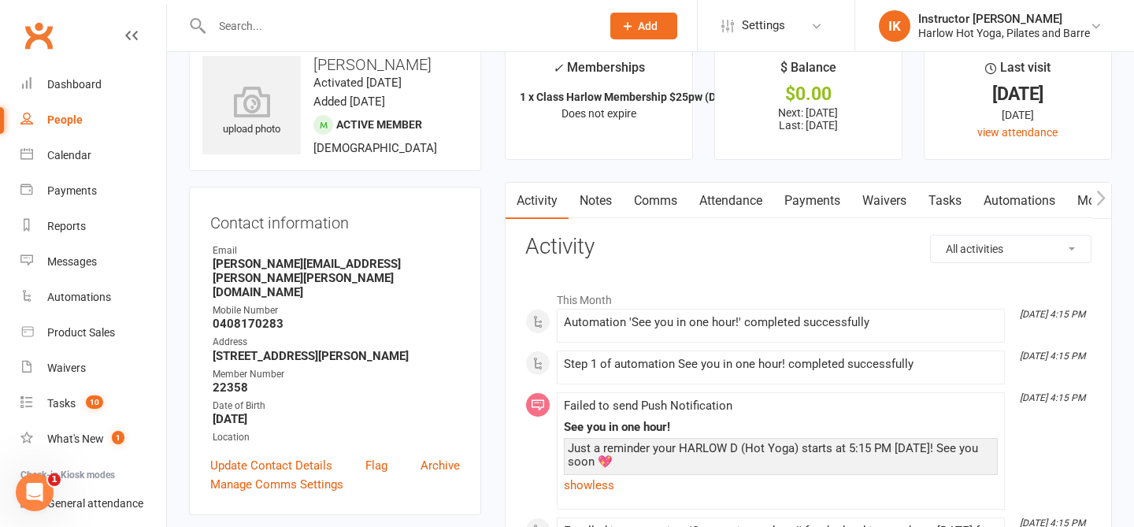
click at [646, 200] on link "Comms" at bounding box center [655, 201] width 65 height 36
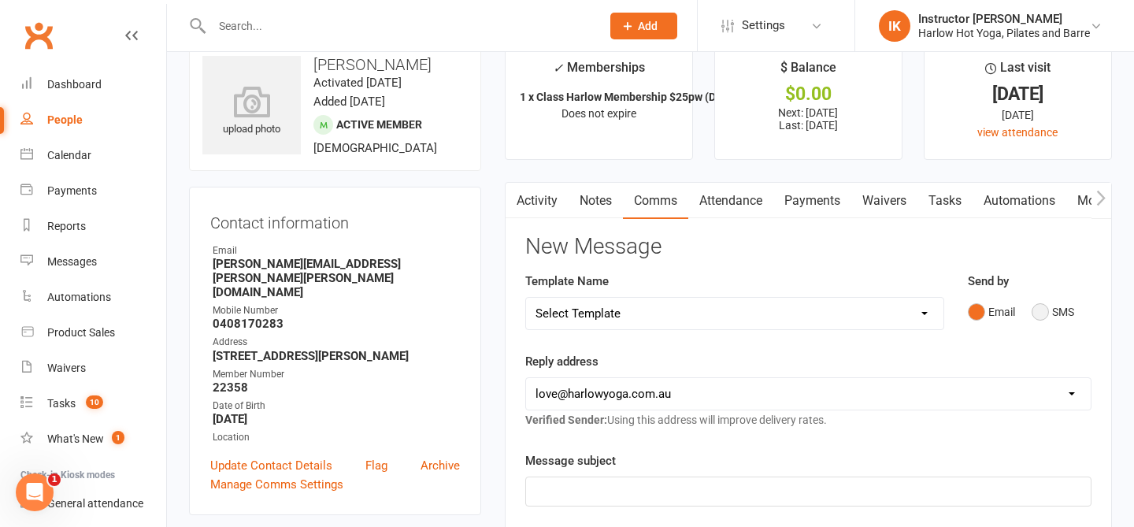
click at [1044, 310] on button "SMS" at bounding box center [1053, 312] width 43 height 30
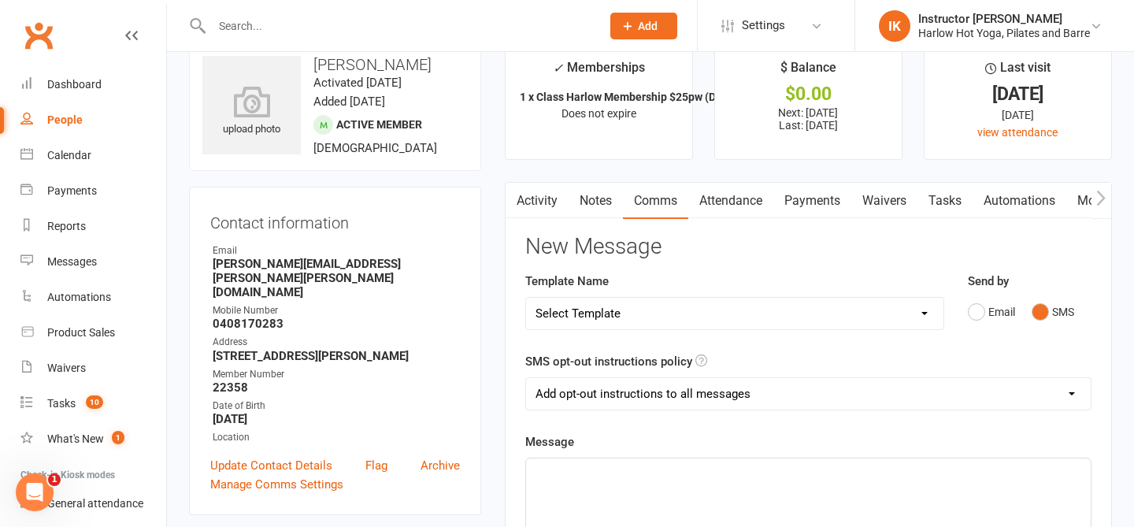
click at [1102, 197] on icon "button" at bounding box center [1100, 198] width 9 height 17
click at [973, 200] on link "Mobile App" at bounding box center [990, 201] width 85 height 36
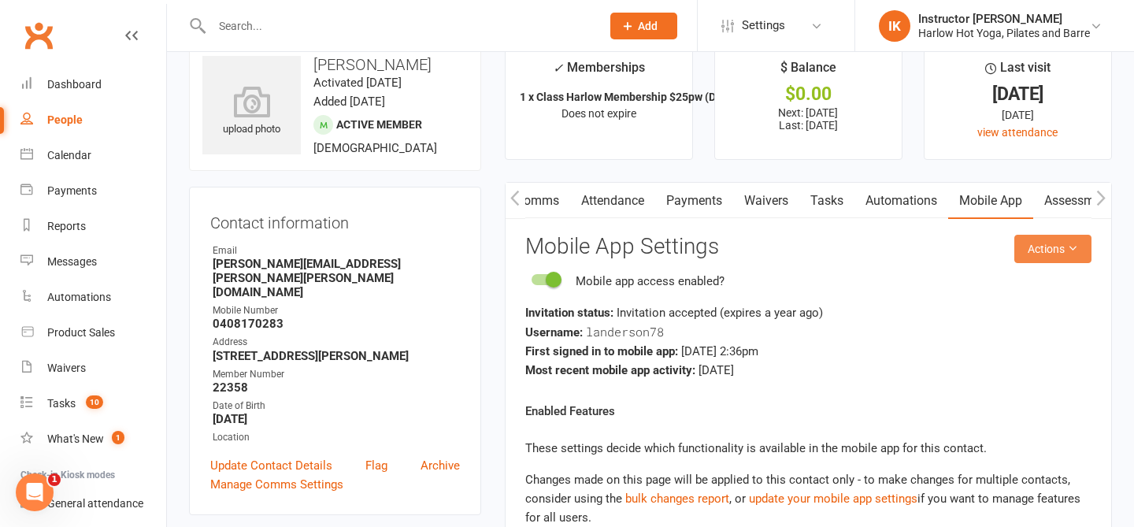
click at [1058, 239] on button "Actions" at bounding box center [1052, 249] width 77 height 28
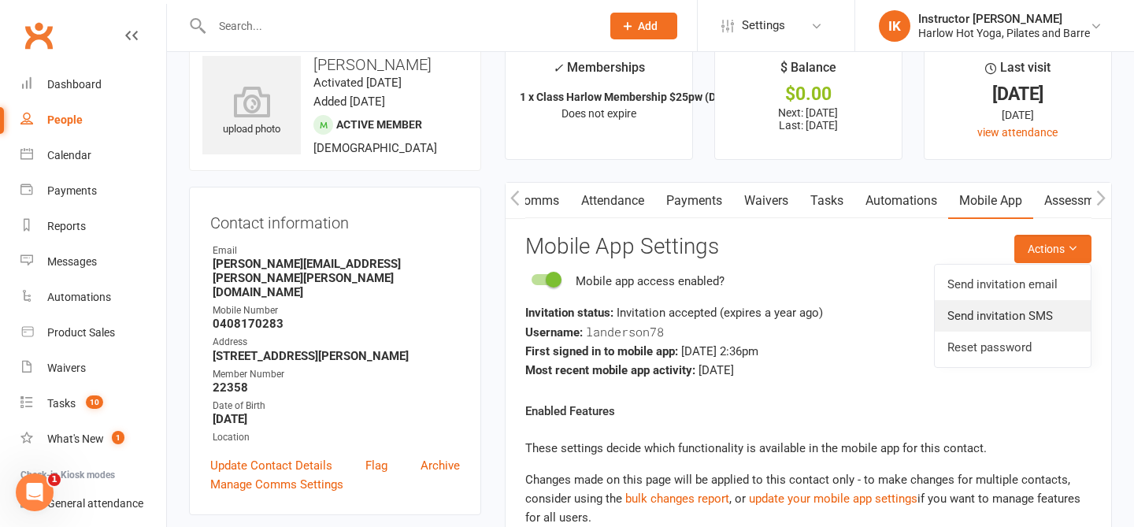
click at [1025, 312] on link "Send invitation SMS" at bounding box center [1013, 316] width 156 height 32
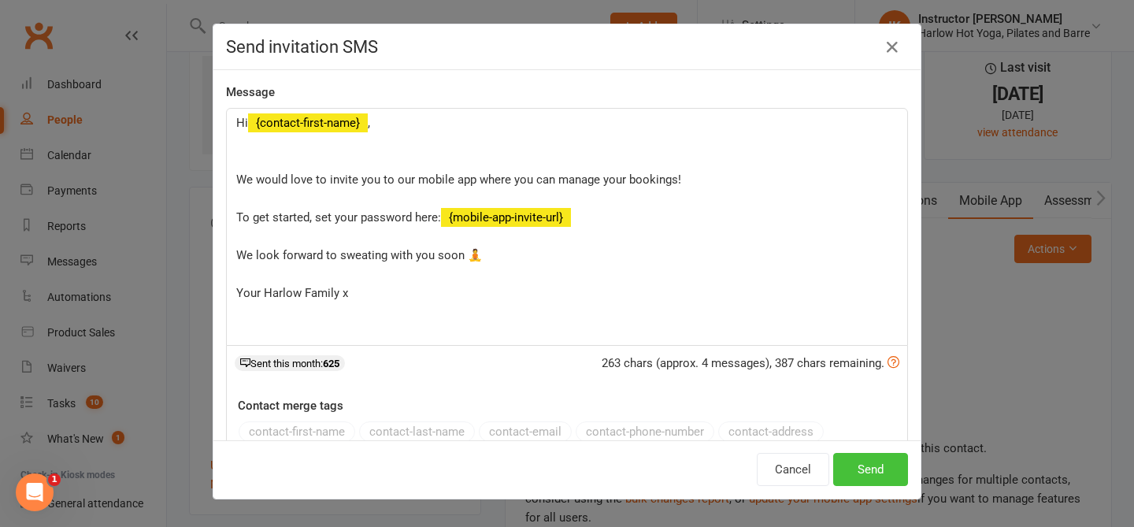
click at [877, 480] on button "Send" at bounding box center [870, 469] width 75 height 33
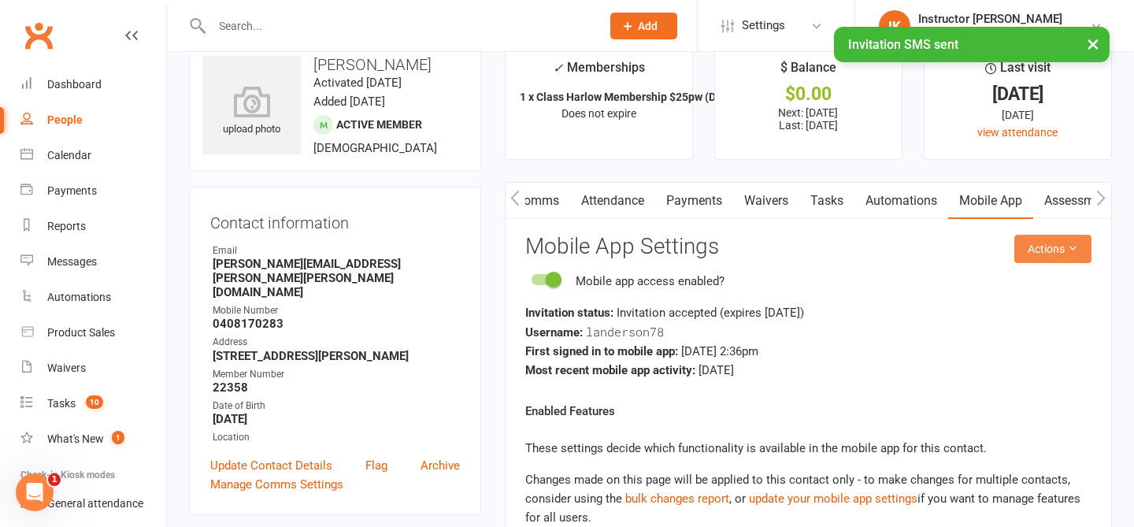
click at [1071, 250] on icon at bounding box center [1072, 248] width 11 height 11
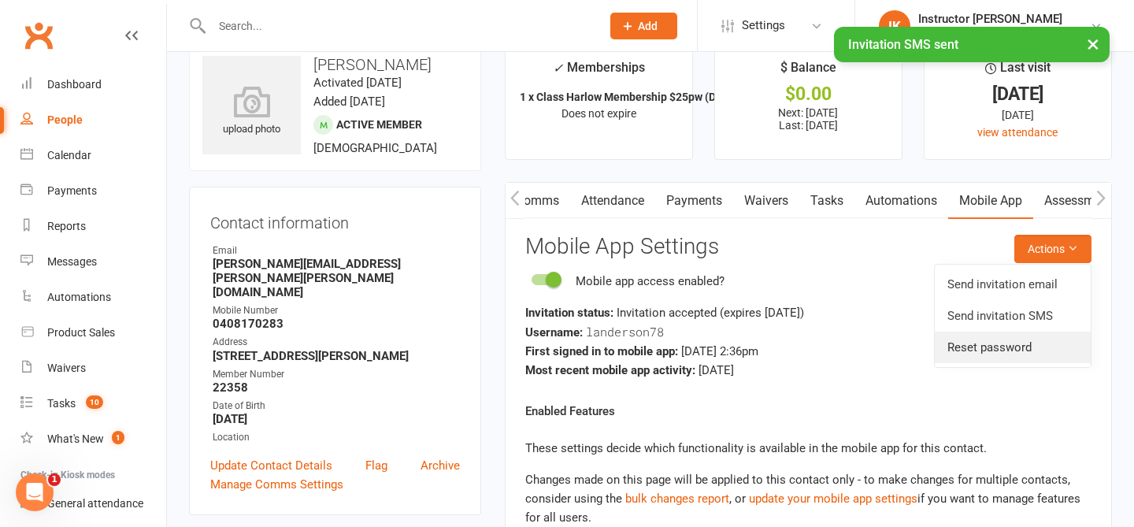
click at [994, 347] on link "Reset password" at bounding box center [1013, 348] width 156 height 32
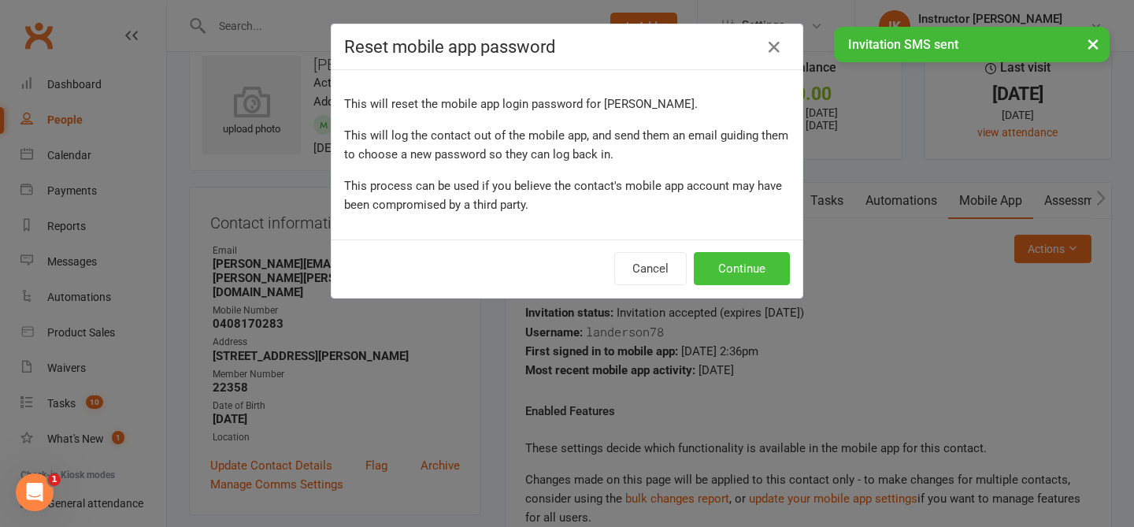
click at [717, 261] on button "Continue" at bounding box center [742, 268] width 96 height 33
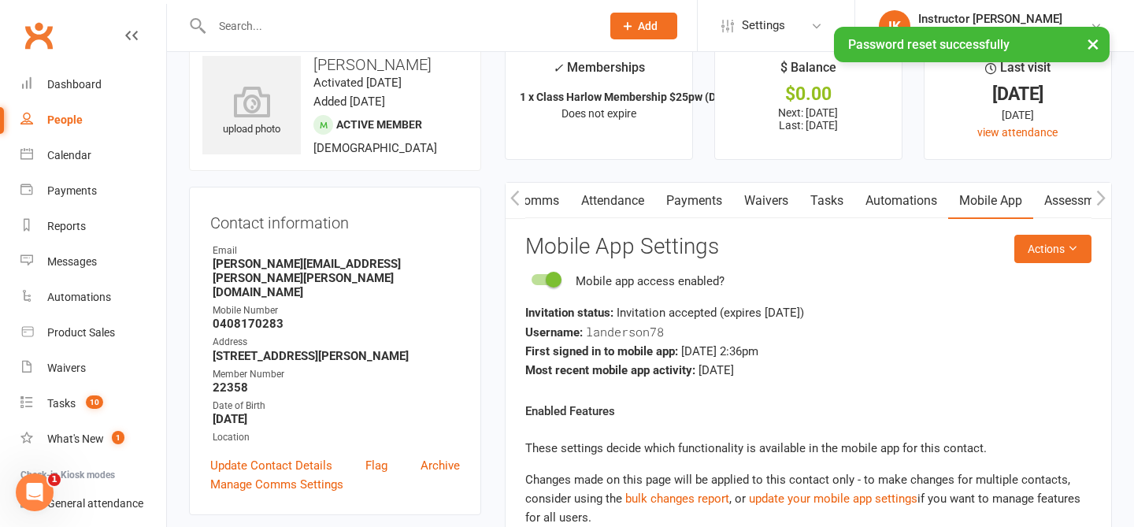
click at [574, 331] on strong "Username:" at bounding box center [553, 332] width 57 height 14
copy div "Username: landerson78"
click at [554, 204] on link "Comms" at bounding box center [537, 201] width 65 height 36
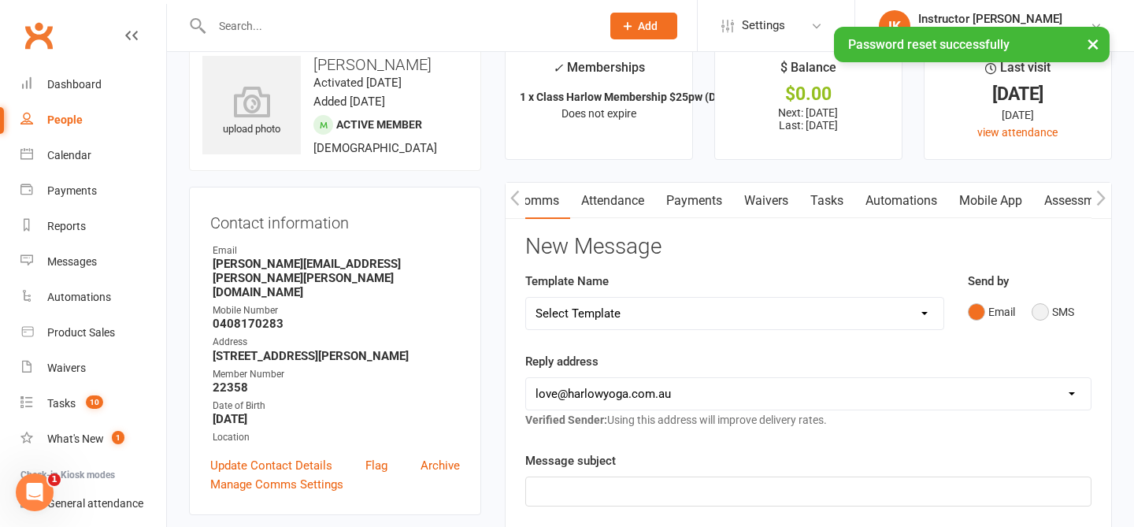
click at [1054, 318] on button "SMS" at bounding box center [1053, 312] width 43 height 30
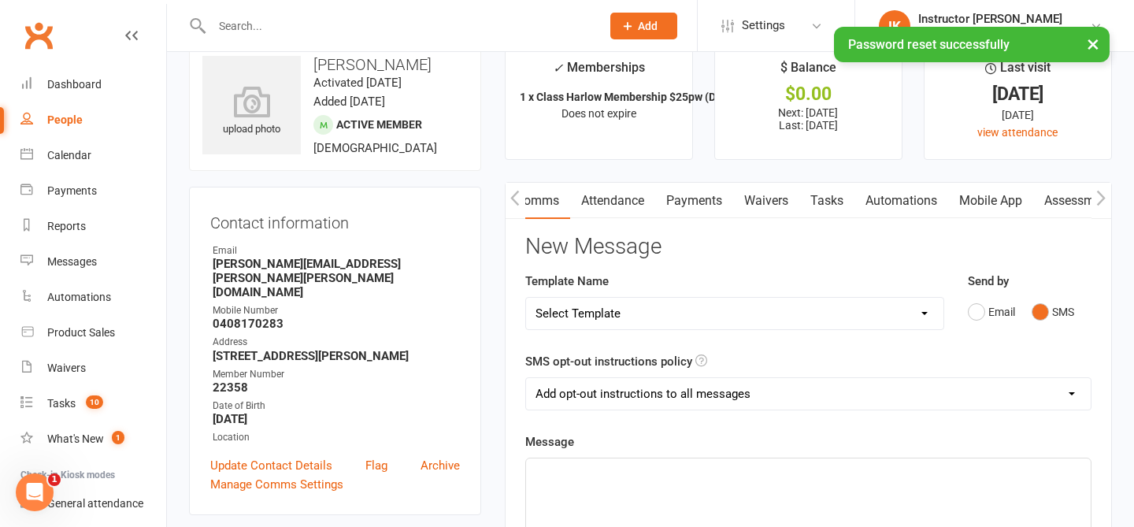
click at [746, 464] on p "﻿" at bounding box center [809, 472] width 546 height 19
paste div
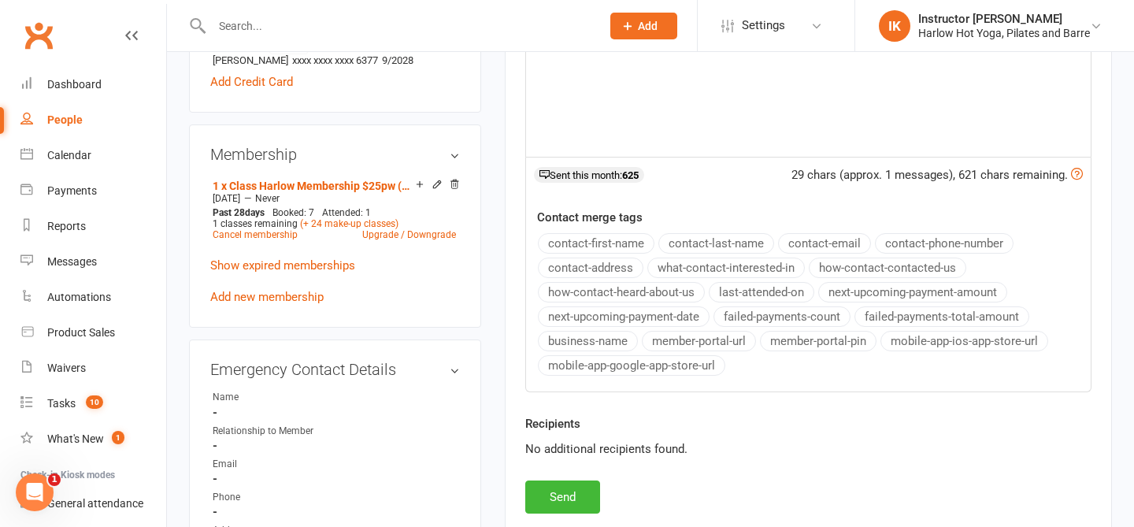
scroll to position [572, 0]
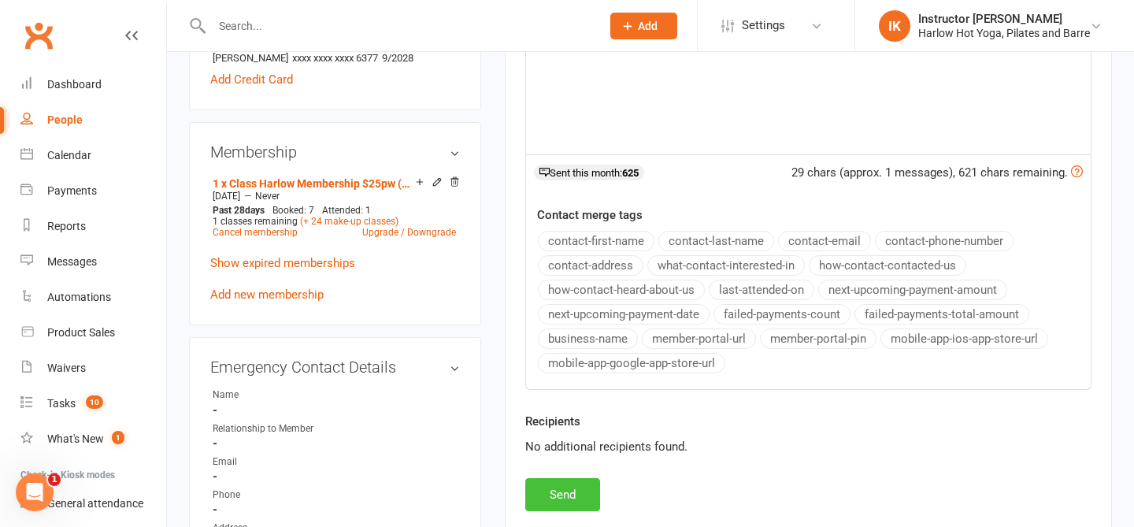
click at [569, 491] on button "Send" at bounding box center [562, 494] width 75 height 33
